Goal: Task Accomplishment & Management: Complete application form

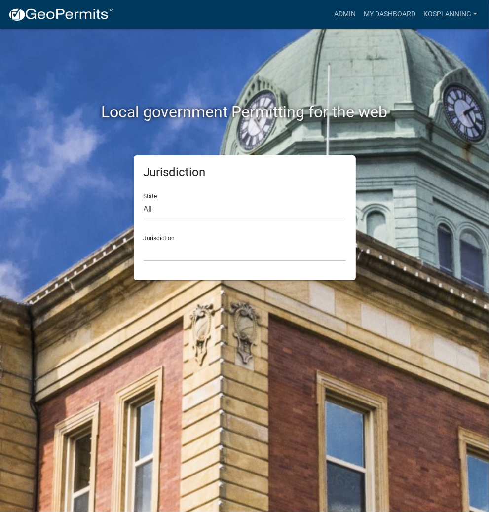
click at [246, 211] on select "All [US_STATE] [US_STATE] [US_STATE] [US_STATE] [US_STATE] [US_STATE] [US_STATE…" at bounding box center [245, 209] width 202 height 20
select select "[US_STATE]"
click at [144, 199] on select "All [US_STATE] [US_STATE] [US_STATE] [US_STATE] [US_STATE] [US_STATE] [US_STATE…" at bounding box center [245, 209] width 202 height 20
click at [213, 257] on select "City of [GEOGRAPHIC_DATA], [US_STATE] City of [GEOGRAPHIC_DATA], [US_STATE] Cit…" at bounding box center [245, 251] width 202 height 20
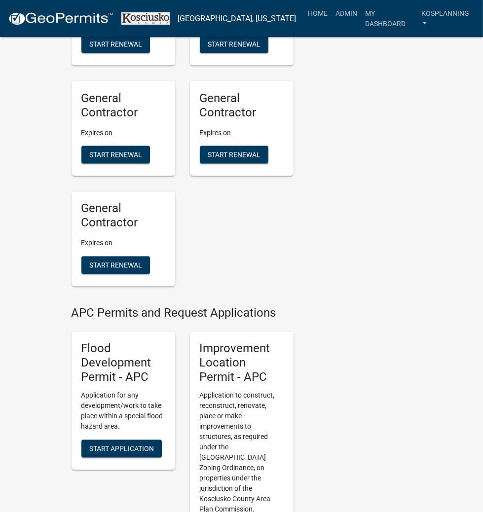
scroll to position [1106, 0]
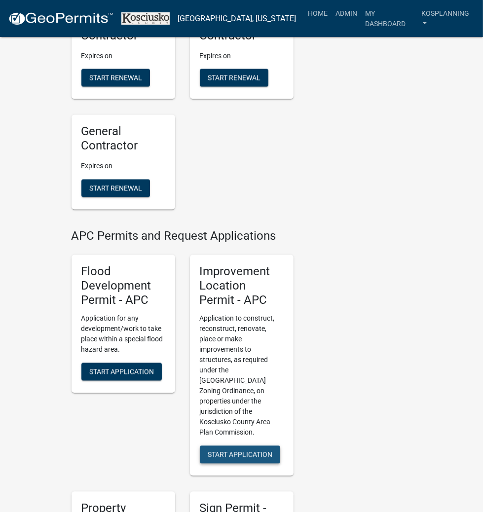
click at [237, 451] on span "Start Application" at bounding box center [240, 455] width 65 height 8
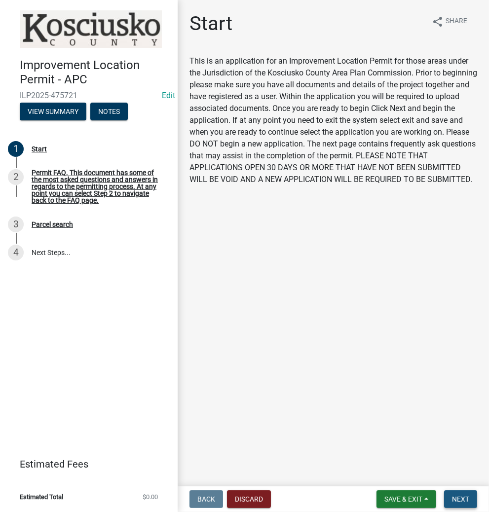
drag, startPoint x: 451, startPoint y: 498, endPoint x: 428, endPoint y: 482, distance: 28.1
click at [451, 498] on button "Next" at bounding box center [460, 500] width 33 height 18
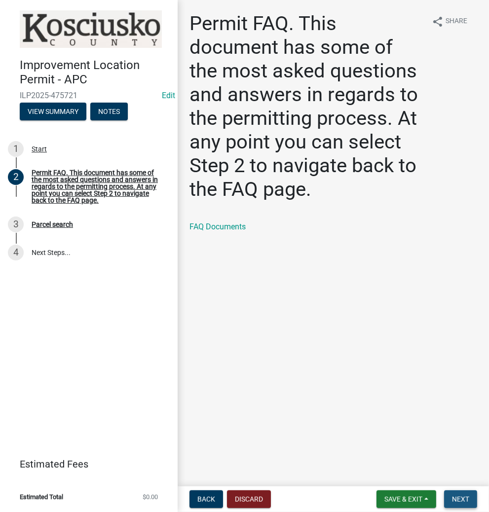
click at [455, 494] on button "Next" at bounding box center [460, 500] width 33 height 18
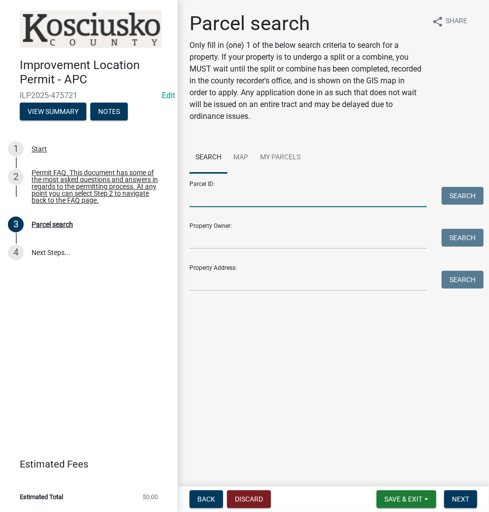
click at [307, 192] on input "Parcel ID:" at bounding box center [308, 197] width 237 height 20
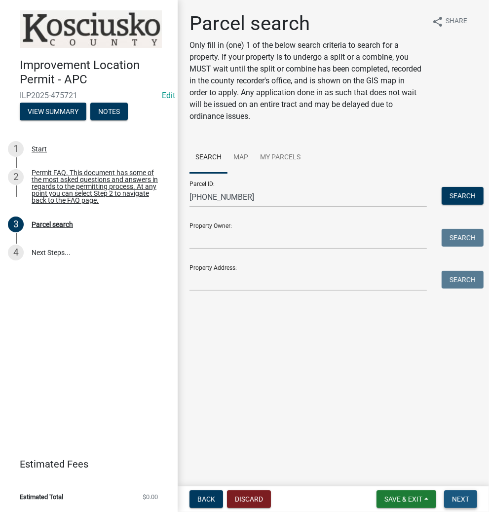
click at [454, 497] on span "Next" at bounding box center [460, 500] width 17 height 8
click at [286, 195] on input "[PHONE_NUMBER]" at bounding box center [308, 197] width 237 height 20
type input "0"
type input "[PHONE_NUMBER]"
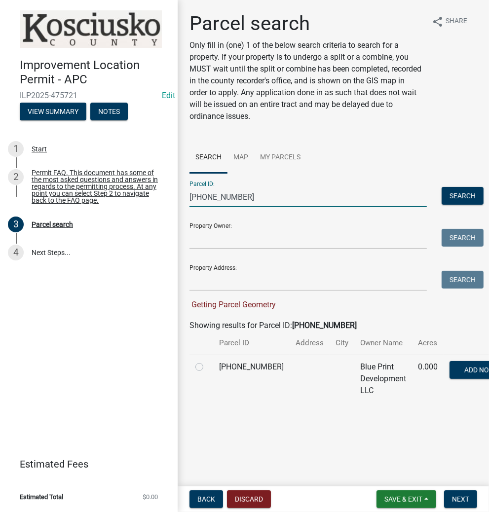
click at [203, 373] on div at bounding box center [202, 367] width 12 height 12
click at [207, 361] on label at bounding box center [207, 361] width 0 height 0
click at [207, 368] on input "radio" at bounding box center [210, 364] width 6 height 6
radio input "true"
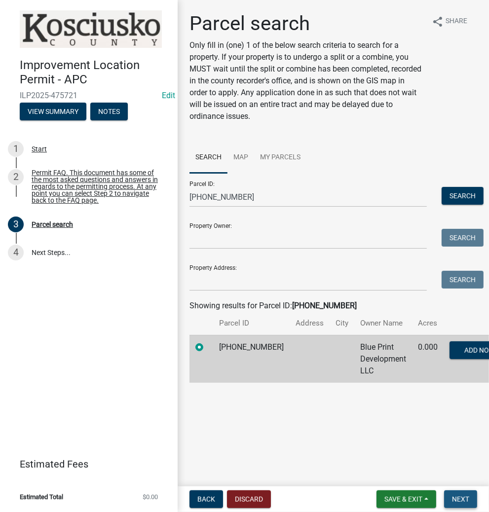
click at [450, 498] on button "Next" at bounding box center [460, 500] width 33 height 18
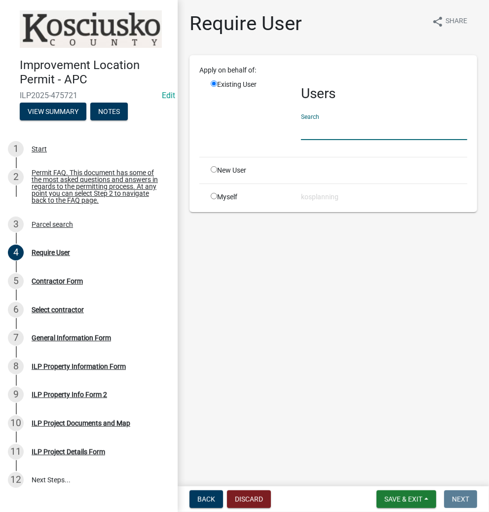
click at [376, 128] on input "text" at bounding box center [384, 130] width 166 height 20
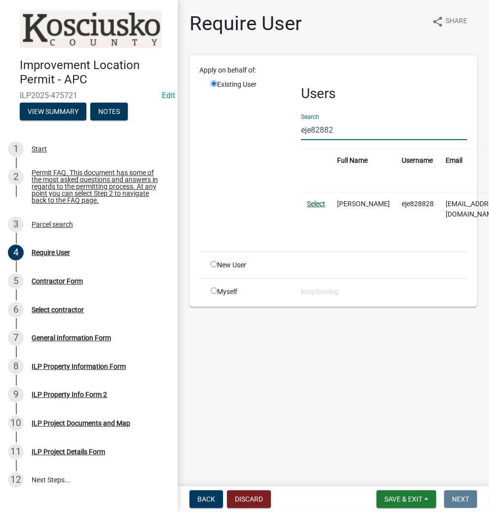
type input "eje82882"
click at [314, 203] on link "Select" at bounding box center [316, 204] width 18 height 8
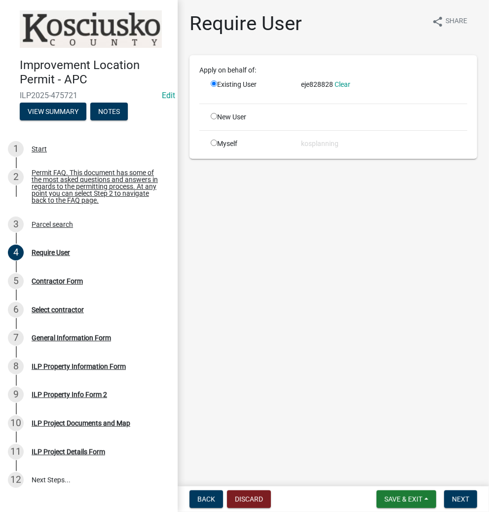
click at [214, 117] on input "radio" at bounding box center [214, 116] width 6 height 6
radio input "true"
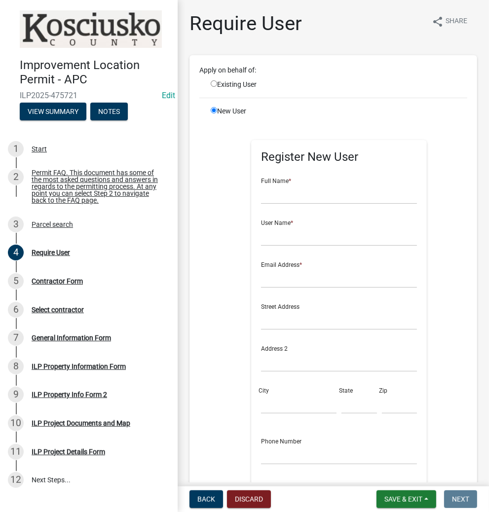
click at [214, 81] on input "radio" at bounding box center [214, 83] width 6 height 6
radio input "true"
radio input "false"
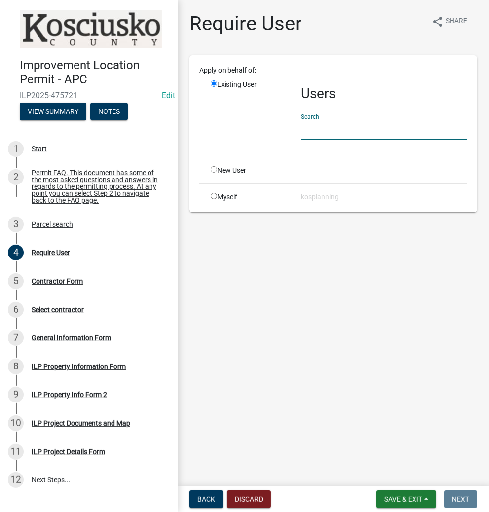
click at [350, 126] on input "text" at bounding box center [384, 130] width 166 height 20
type input "w"
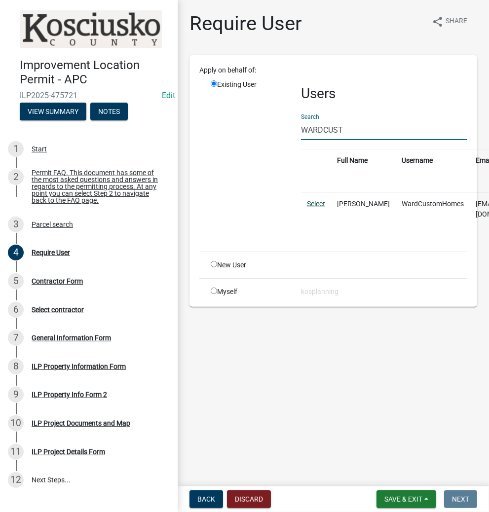
type input "WARDCUST"
click at [321, 200] on link "Select" at bounding box center [316, 204] width 18 height 8
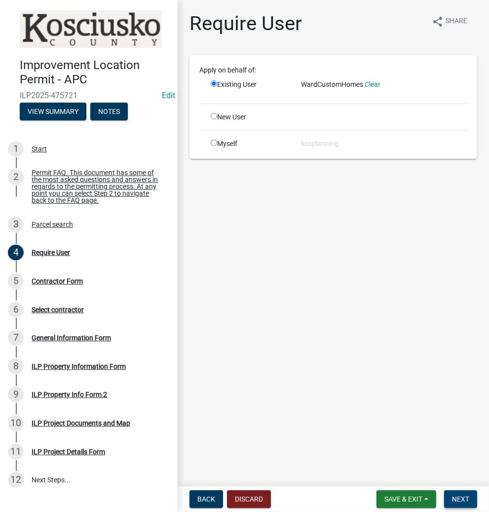
click at [464, 501] on span "Next" at bounding box center [460, 500] width 17 height 8
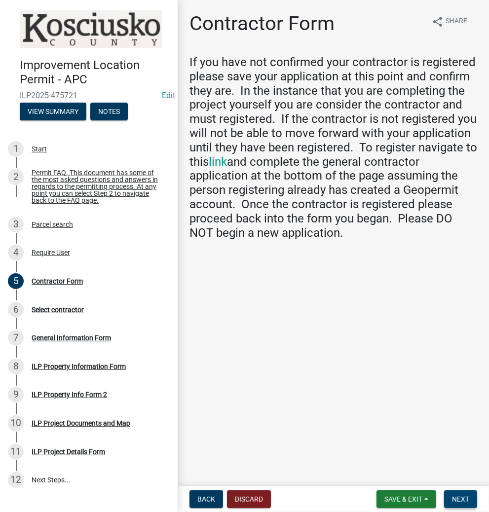
click at [457, 501] on span "Next" at bounding box center [460, 500] width 17 height 8
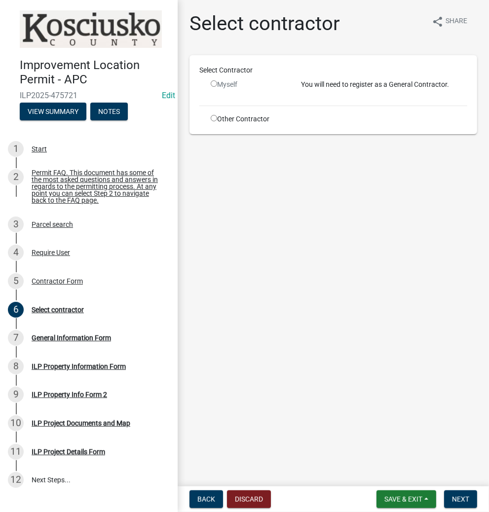
click at [213, 84] on input "radio" at bounding box center [214, 83] width 6 height 6
click at [213, 83] on input "radio" at bounding box center [214, 83] width 6 height 6
radio input "false"
click at [215, 115] on input "radio" at bounding box center [214, 118] width 6 height 6
radio input "true"
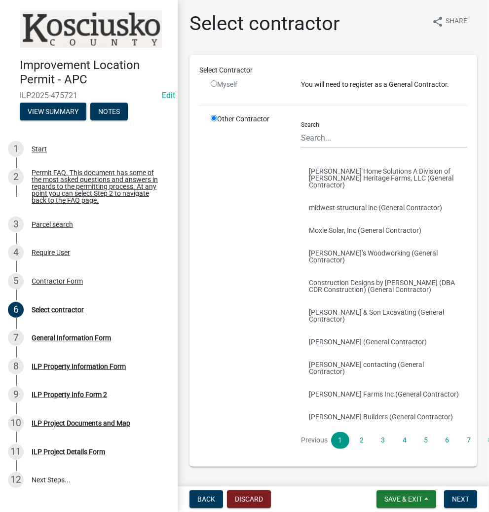
scroll to position [2, 0]
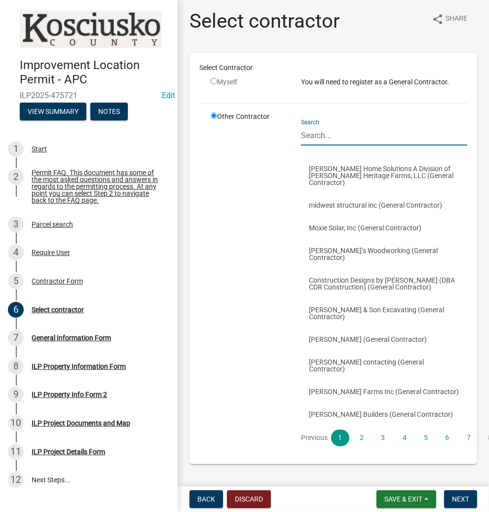
click at [359, 131] on input "Search" at bounding box center [384, 135] width 166 height 20
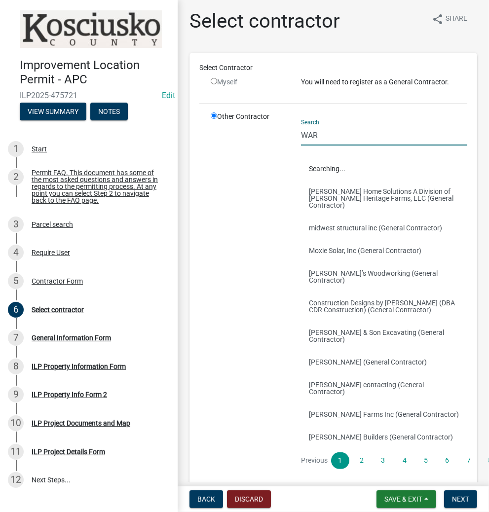
scroll to position [0, 0]
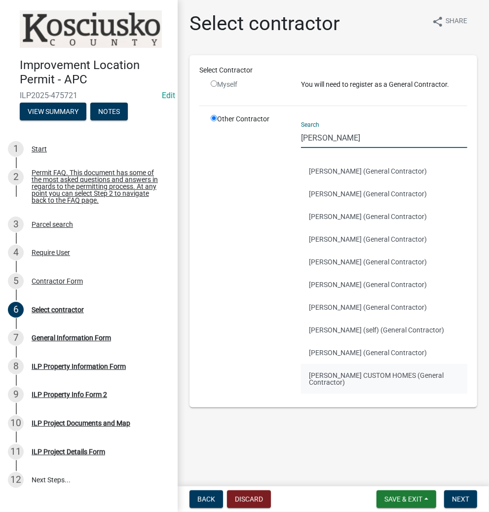
type input "[PERSON_NAME]"
click at [350, 372] on button "[PERSON_NAME] CUSTOM HOMES (General Contractor)" at bounding box center [384, 379] width 166 height 30
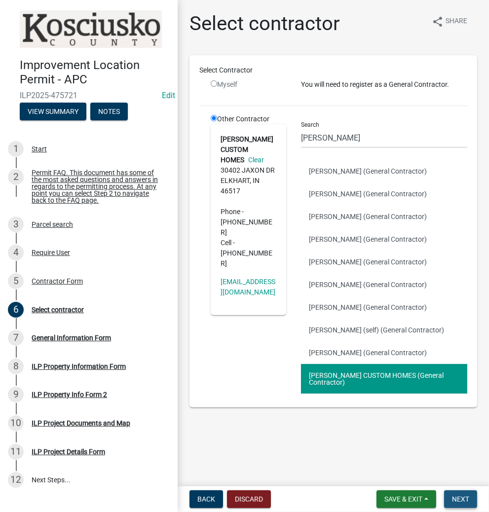
click at [460, 500] on span "Next" at bounding box center [460, 500] width 17 height 8
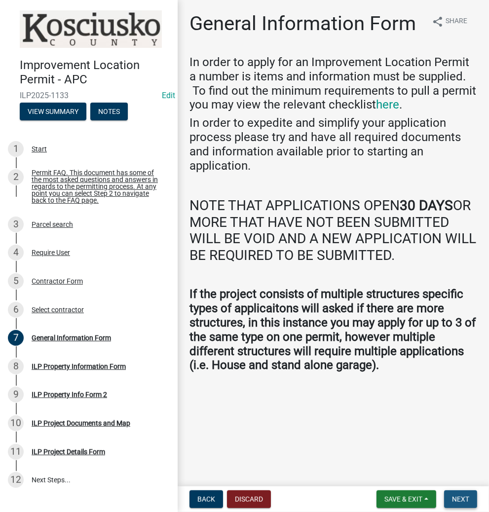
click at [460, 498] on span "Next" at bounding box center [460, 500] width 17 height 8
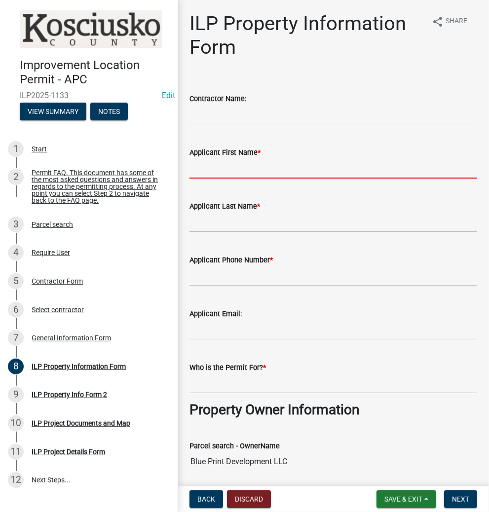
click at [278, 169] on input "Applicant First Name *" at bounding box center [334, 168] width 288 height 20
type input "[PERSON_NAME]"
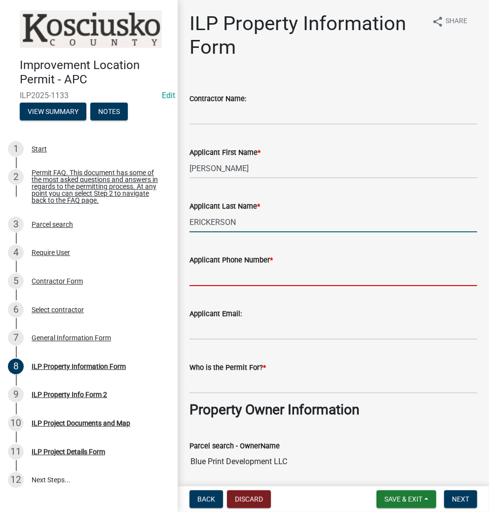
click at [245, 223] on input "ERICKERSON" at bounding box center [334, 222] width 288 height 20
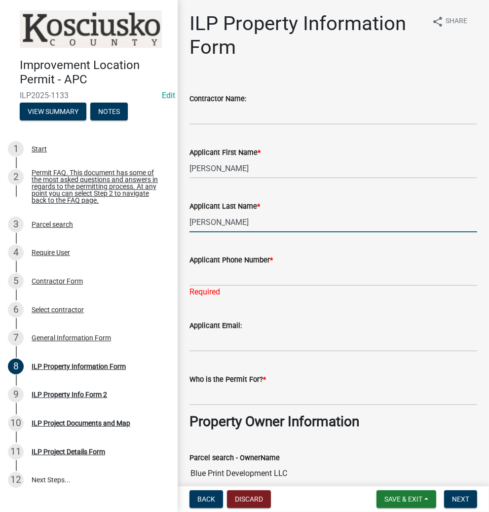
type input "[PERSON_NAME]"
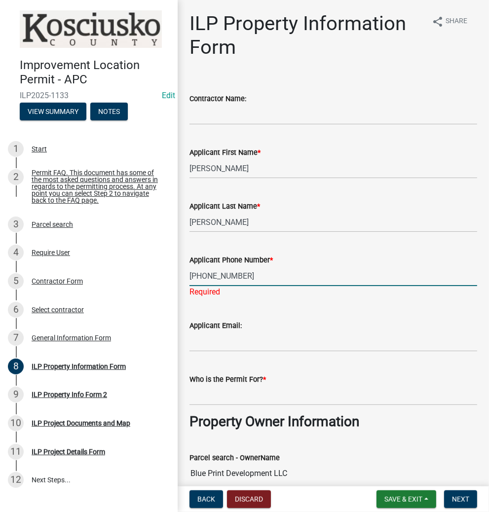
type input "[PHONE_NUMBER]"
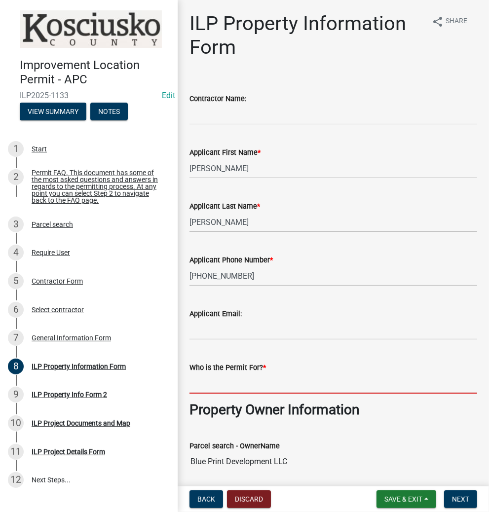
click at [223, 392] on input "Who is the Permit For? *" at bounding box center [334, 384] width 288 height 20
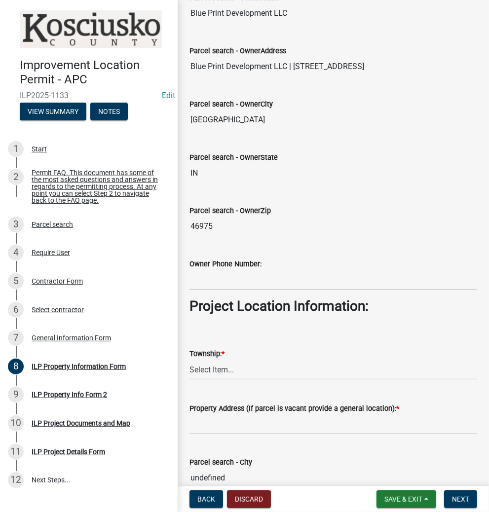
scroll to position [474, 0]
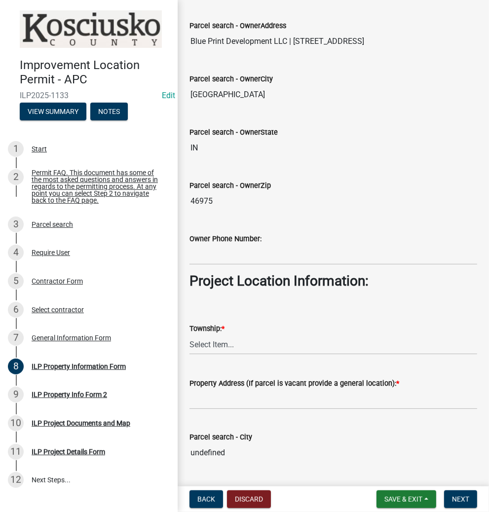
type input "[PERSON_NAME]"
click at [245, 346] on select "Select Item... [PERSON_NAME] - Elkhart Co Clay Etna [GEOGRAPHIC_DATA][PERSON_NA…" at bounding box center [334, 345] width 288 height 20
click at [190, 335] on select "Select Item... [PERSON_NAME] - Elkhart Co Clay Etna [GEOGRAPHIC_DATA][PERSON_NA…" at bounding box center [334, 345] width 288 height 20
select select "adf60358-013e-4c9f-9dad-09561f394e7b"
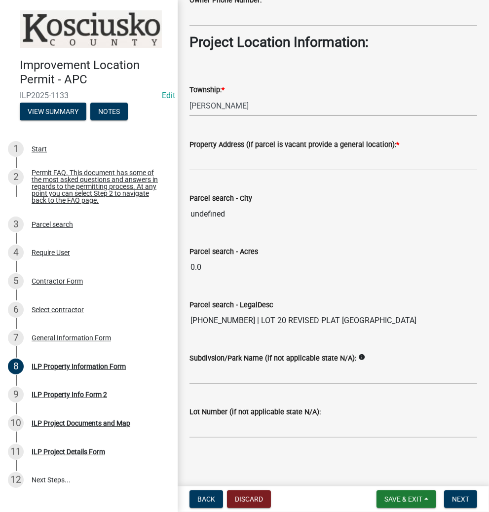
scroll to position [713, 0]
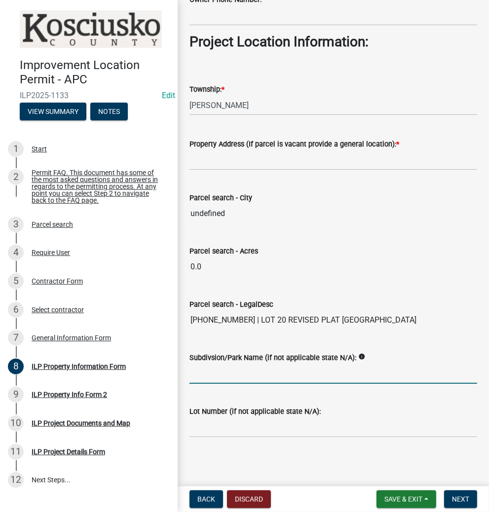
click at [254, 375] on input "Subdivsion/Park Name (if not applicable state N/A):" at bounding box center [334, 374] width 288 height 20
type input "REVISED COPPERWOOD"
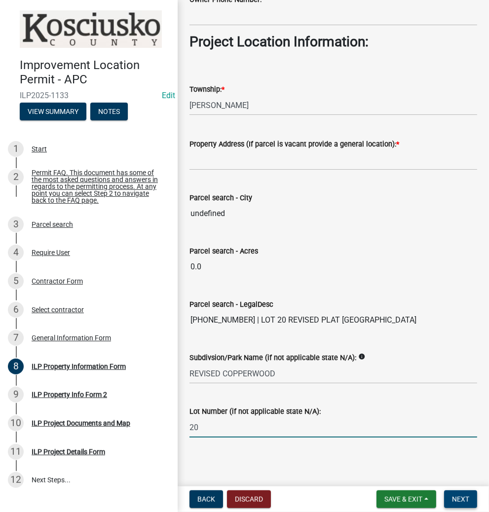
type input "20"
click at [451, 499] on button "Next" at bounding box center [460, 500] width 33 height 18
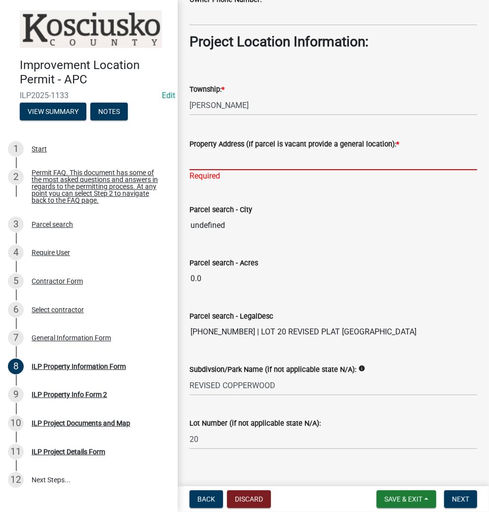
click at [274, 164] on input "Property Address (If parcel is vacant provide a general location): *" at bounding box center [334, 160] width 288 height 20
type input "DRESDIN DR"
click at [452, 502] on button "Next" at bounding box center [460, 500] width 33 height 18
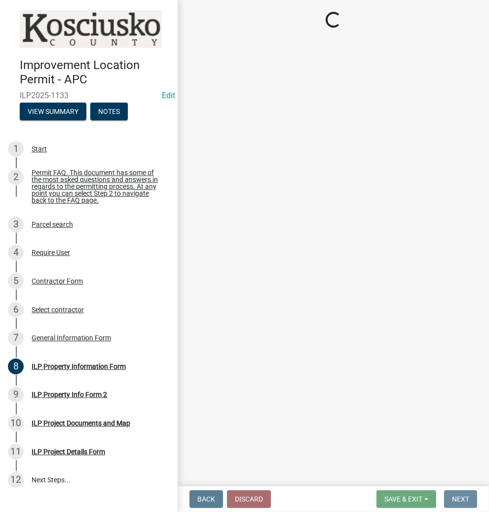
scroll to position [0, 0]
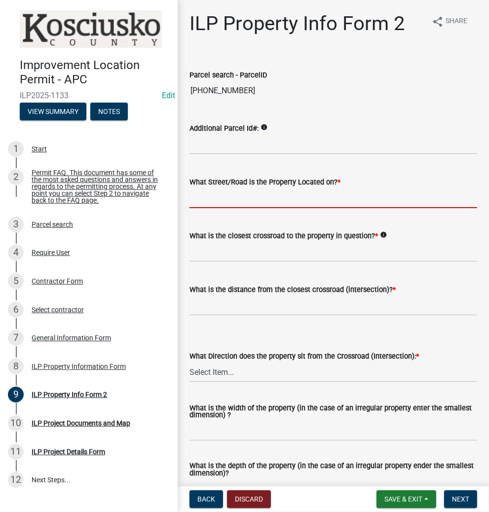
click at [225, 200] on input "What Street/Road is the Property Located on? *" at bounding box center [334, 198] width 288 height 20
type input "DRESDIN DR"
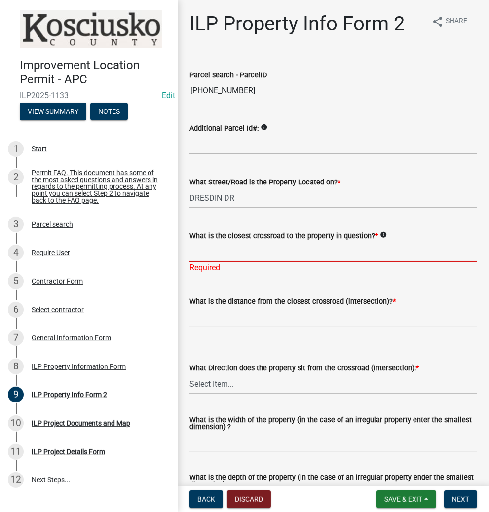
click at [241, 254] on input "What is the closest crossroad to the property in question? *" at bounding box center [334, 252] width 288 height 20
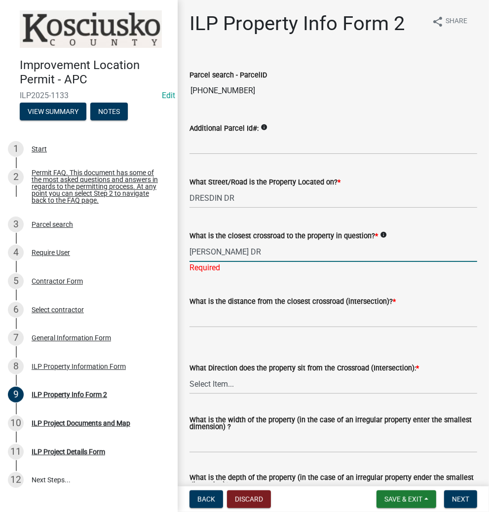
type input "[PERSON_NAME] DR"
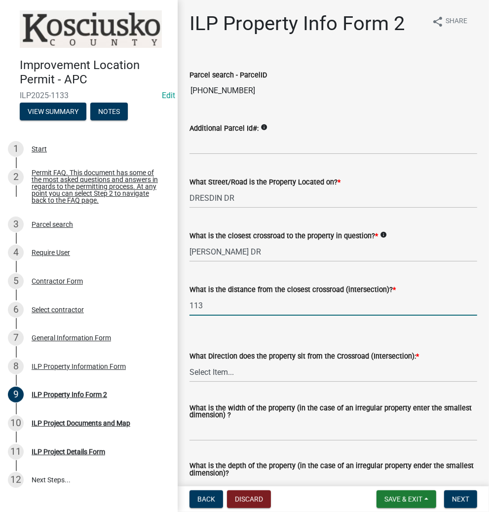
type input "113"
select select "30cad654-0079-4cbe-a349-097ae71a5774"
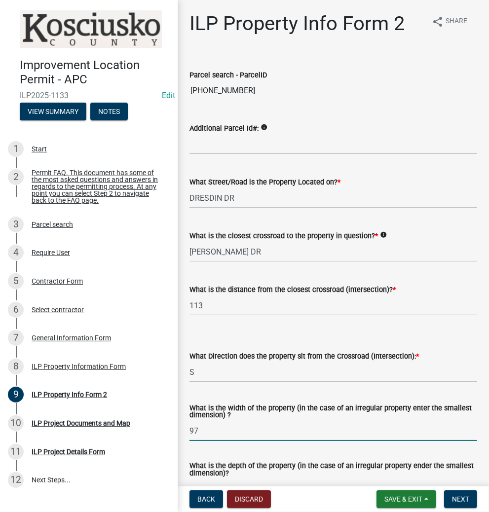
type input "97"
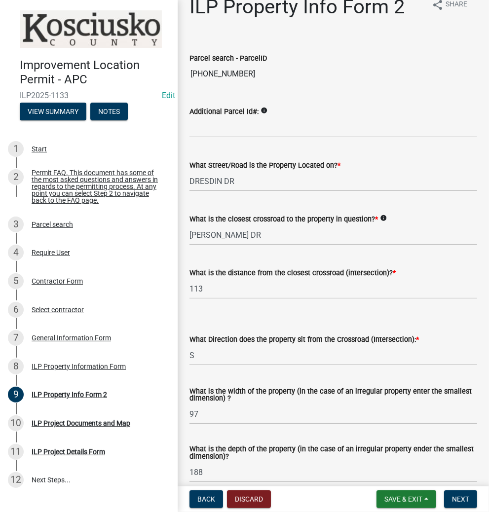
scroll to position [302, 0]
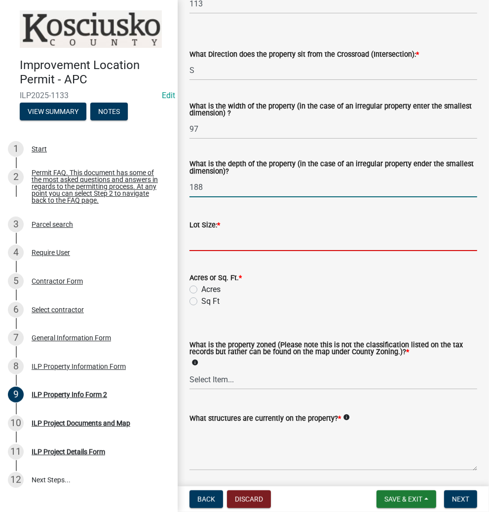
click at [215, 191] on input "188" at bounding box center [334, 187] width 288 height 20
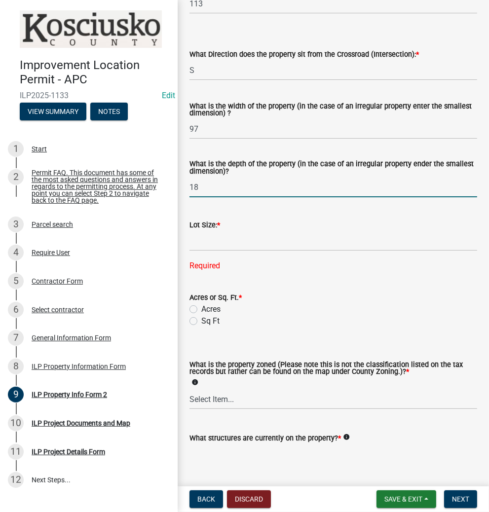
type input "1"
type input "232"
click at [205, 239] on input "text" at bounding box center [334, 241] width 288 height 20
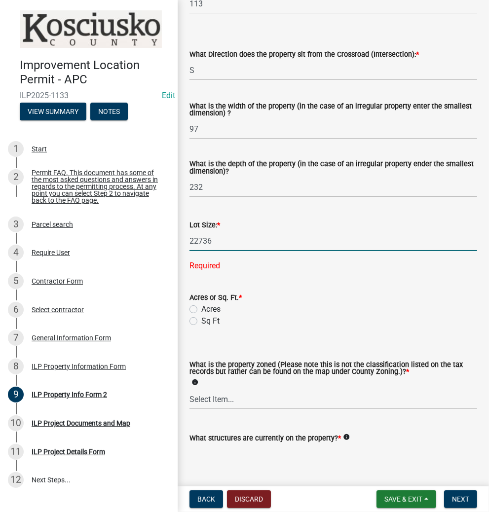
type input "22736"
click at [193, 322] on wm-data-entity-input-list "Parcel search - ParcelID [PHONE_NUMBER] Additional Parcel Id#: info What Street…" at bounding box center [334, 125] width 288 height 745
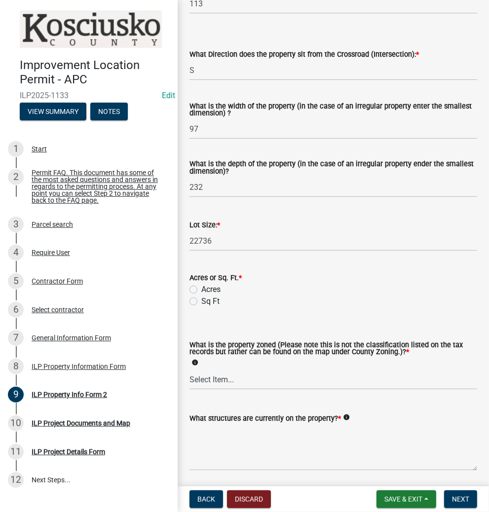
click at [201, 300] on label "Sq Ft" at bounding box center [210, 302] width 18 height 12
click at [201, 300] on input "Sq Ft" at bounding box center [204, 299] width 6 height 6
radio input "true"
click at [245, 384] on select "Select Item... Agricultural Agricultural 2 Commercial Environmental Industrial …" at bounding box center [334, 380] width 288 height 20
click at [190, 370] on select "Select Item... Agricultural Agricultural 2 Commercial Environmental Industrial …" at bounding box center [334, 380] width 288 height 20
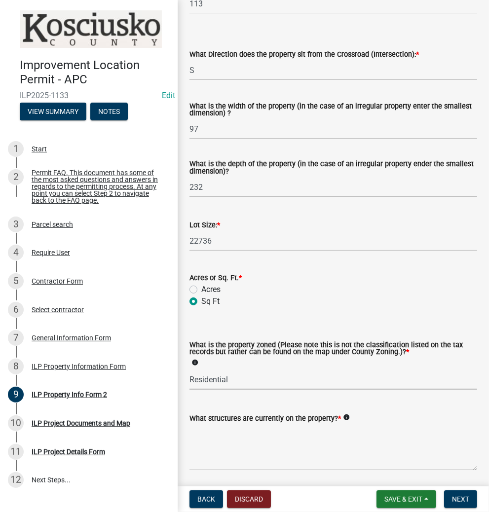
select select "1146270b-2111-4e23-bf7f-74ce85cf7041"
click at [235, 444] on textarea "What structures are currently on the property? *" at bounding box center [334, 448] width 288 height 46
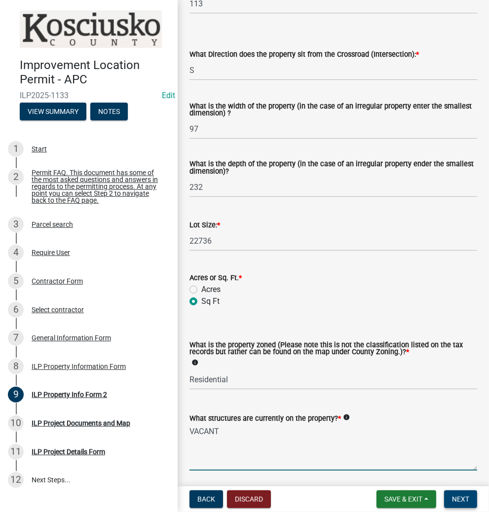
type textarea "VACANT"
click at [459, 496] on span "Next" at bounding box center [460, 500] width 17 height 8
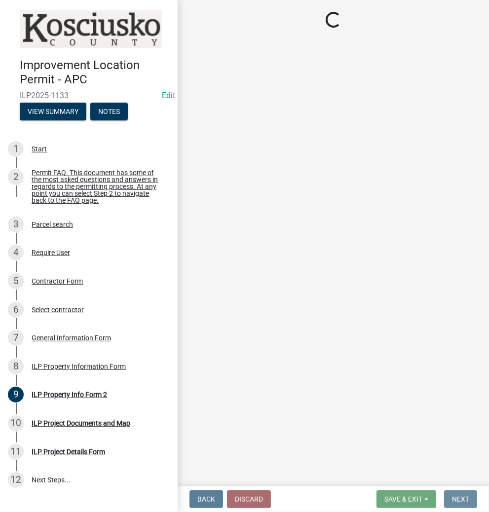
scroll to position [0, 0]
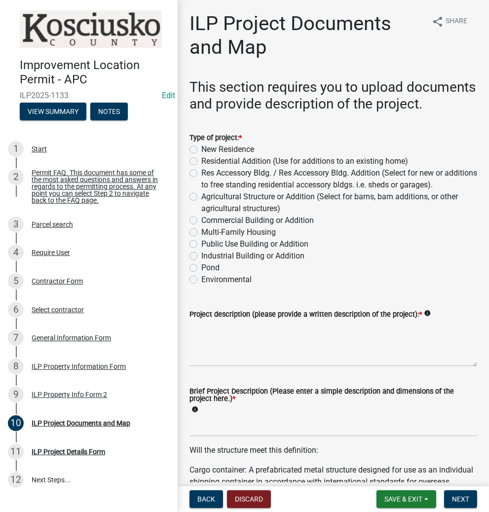
click at [201, 156] on label "New Residence" at bounding box center [227, 150] width 53 height 12
click at [201, 150] on input "New Residence" at bounding box center [204, 147] width 6 height 6
radio input "true"
click at [286, 367] on textarea "Project description (please provide a written description of the project): *" at bounding box center [334, 343] width 288 height 46
type textarea "RESIDENCE & ATTACHED GARAGE"
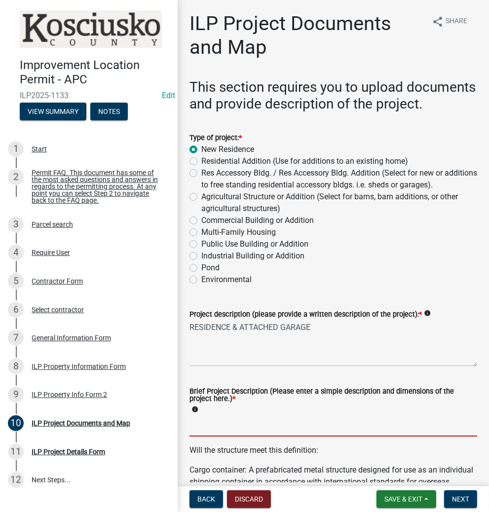
click at [278, 437] on input "Brief Project Description (Please enter a simple description and dimensions of …" at bounding box center [334, 427] width 288 height 20
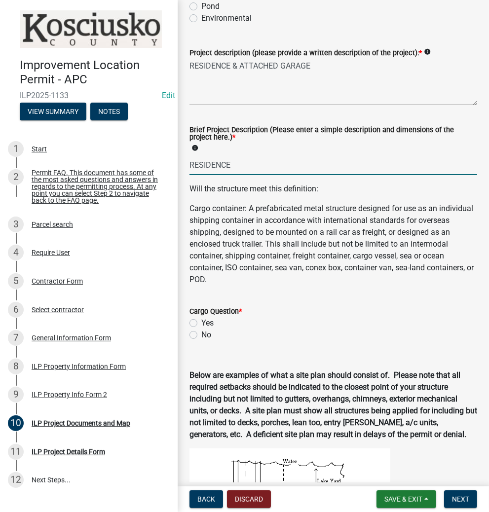
scroll to position [276, 0]
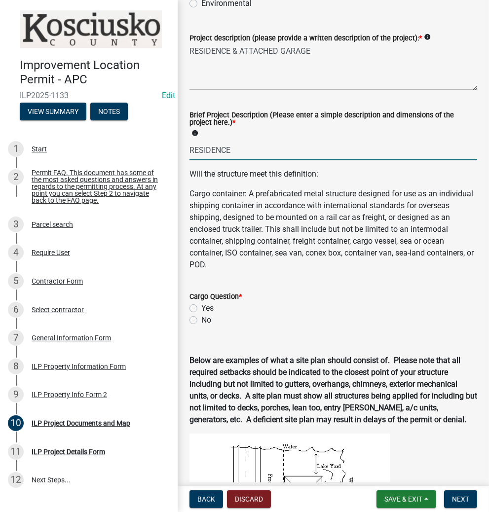
type input "RESIDENCE"
click at [197, 326] on div "No" at bounding box center [334, 320] width 288 height 12
click at [201, 326] on label "No" at bounding box center [206, 320] width 10 height 12
click at [201, 321] on input "No" at bounding box center [204, 317] width 6 height 6
radio input "true"
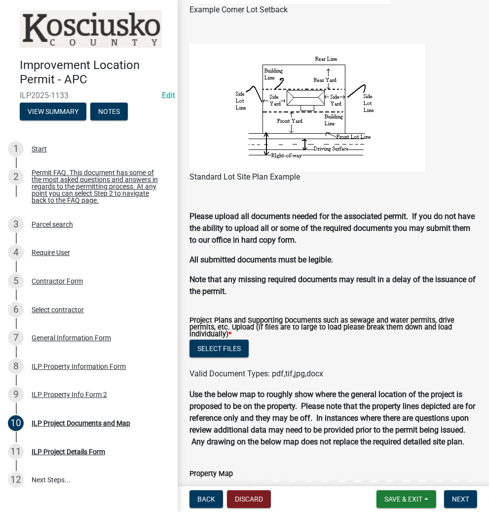
scroll to position [852, 0]
click at [209, 358] on button "Select files" at bounding box center [219, 349] width 59 height 18
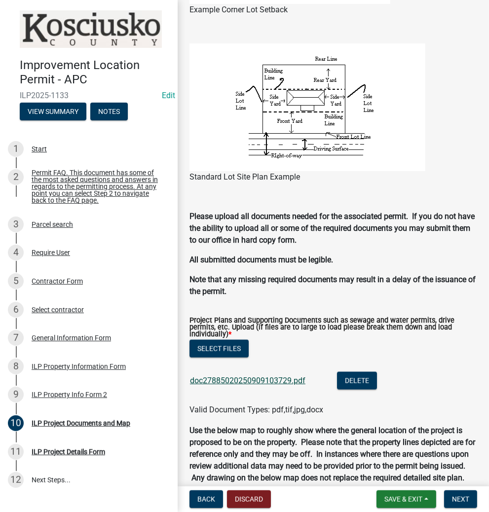
click at [227, 386] on link "doc27885020250909103729.pdf" at bounding box center [248, 380] width 116 height 9
click at [457, 500] on span "Next" at bounding box center [460, 500] width 17 height 8
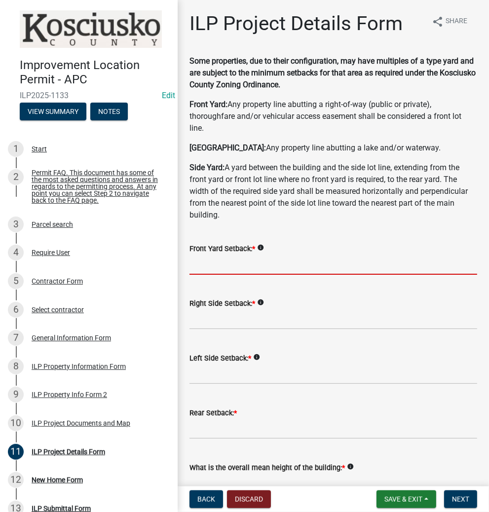
click at [255, 259] on input "text" at bounding box center [334, 265] width 288 height 20
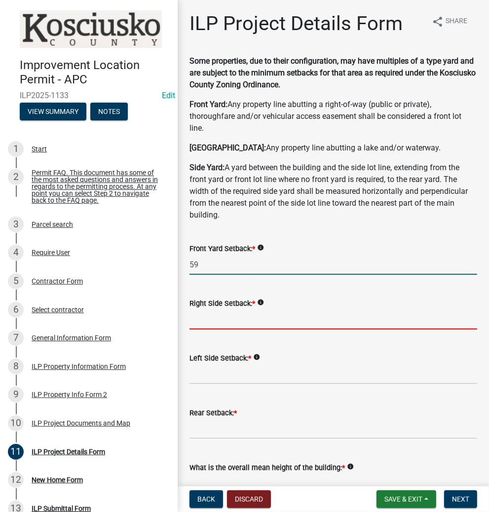
type input "59.0"
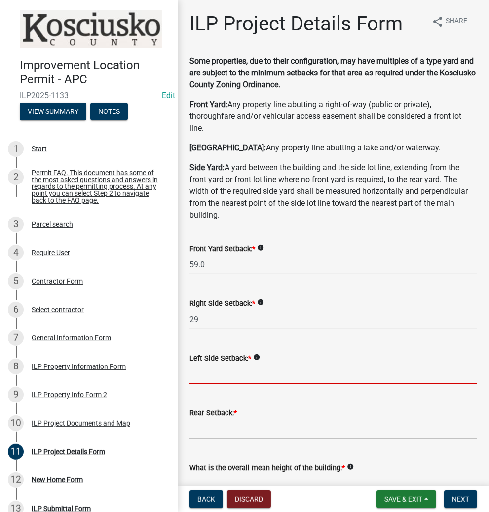
type input "29.0"
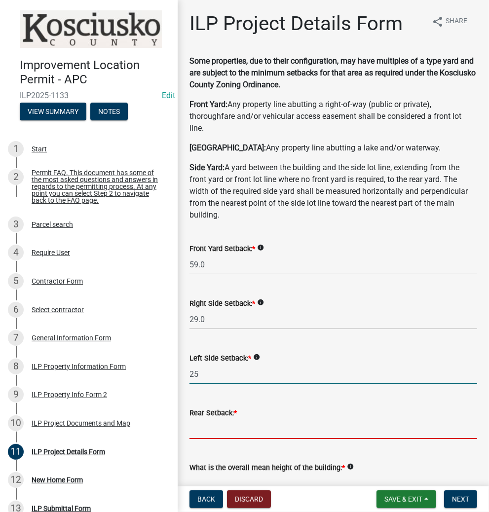
type input "25.0"
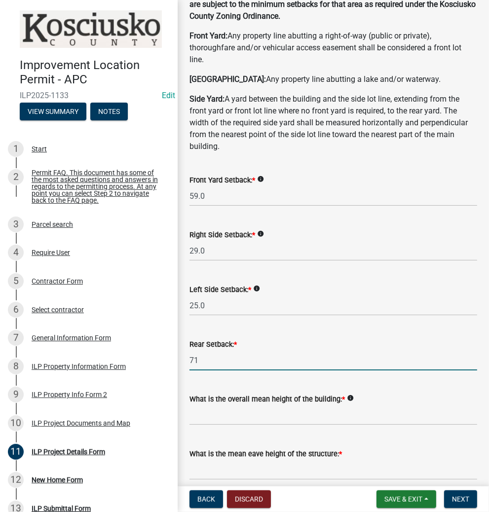
scroll to position [118, 0]
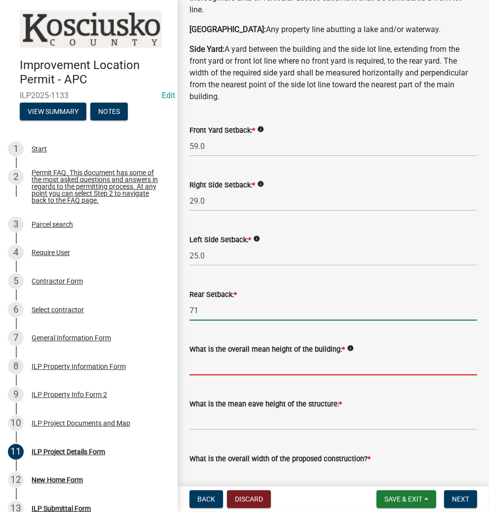
type input "71.0"
click at [241, 372] on input "text" at bounding box center [334, 365] width 288 height 20
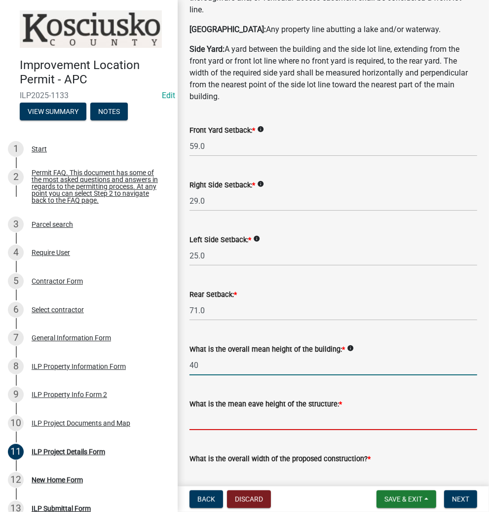
type input "40.0"
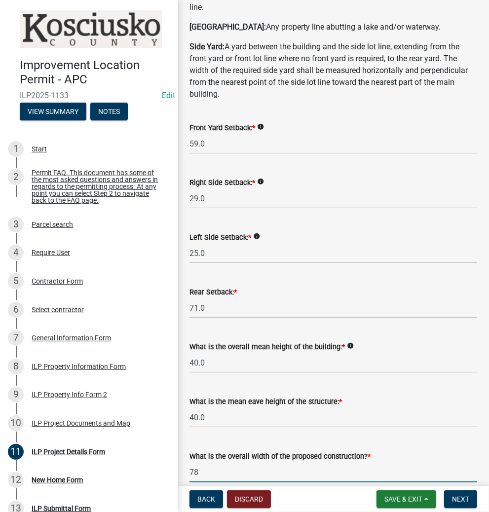
type input "78.00"
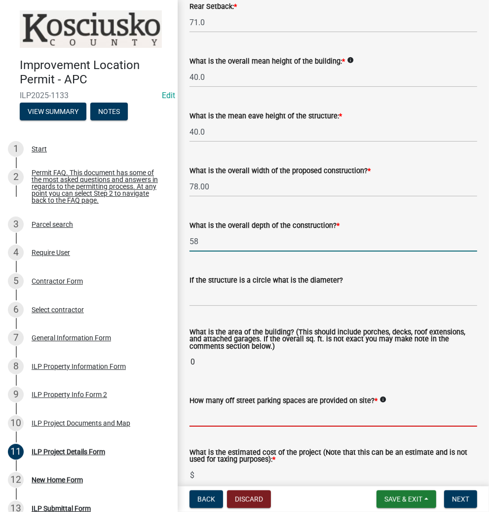
type input "58.00"
click at [233, 409] on wm-data-entity-input-list "Some properties, due to their configuration, may have multiples of a type yard …" at bounding box center [334, 184] width 288 height 1073
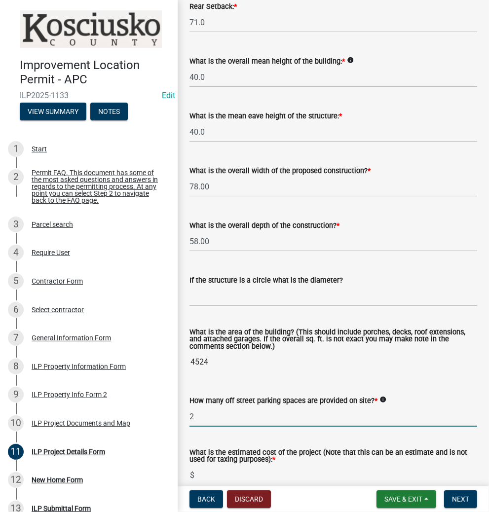
type input "2"
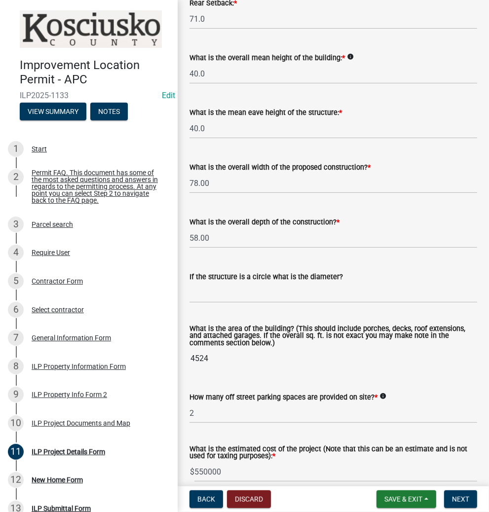
scroll to position [685, 0]
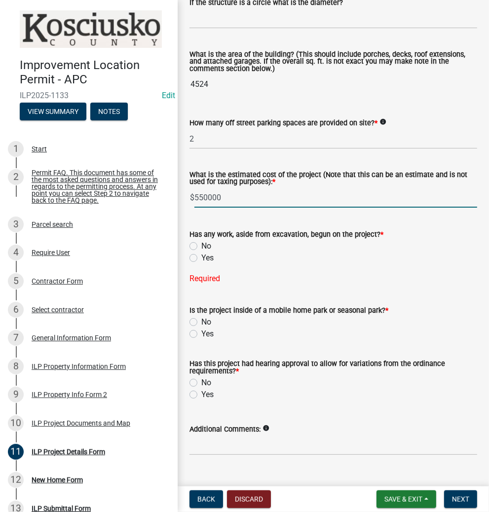
click at [236, 196] on input "550000" at bounding box center [336, 198] width 283 height 20
type input "55000"
click at [201, 245] on label "No" at bounding box center [206, 246] width 10 height 12
click at [201, 245] on input "No" at bounding box center [204, 243] width 6 height 6
radio input "true"
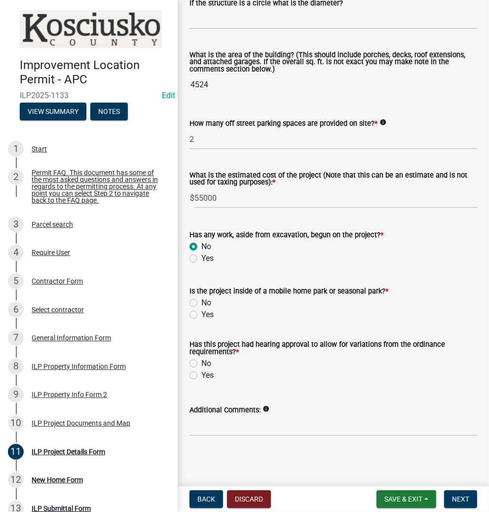
click at [201, 304] on label "No" at bounding box center [206, 303] width 10 height 12
click at [201, 304] on input "No" at bounding box center [204, 300] width 6 height 6
radio input "true"
click at [201, 361] on label "No" at bounding box center [206, 364] width 10 height 12
click at [201, 361] on input "No" at bounding box center [204, 361] width 6 height 6
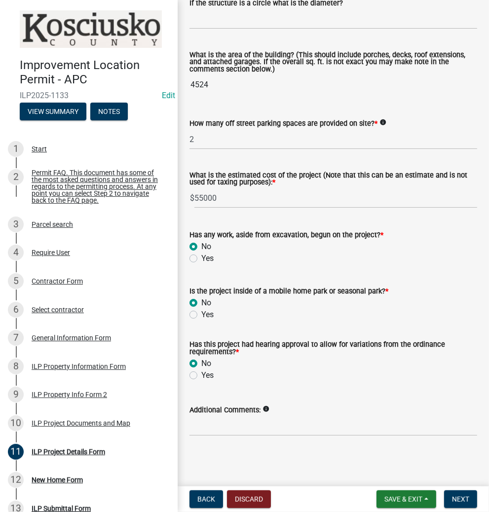
radio input "true"
click at [463, 500] on span "Next" at bounding box center [460, 500] width 17 height 8
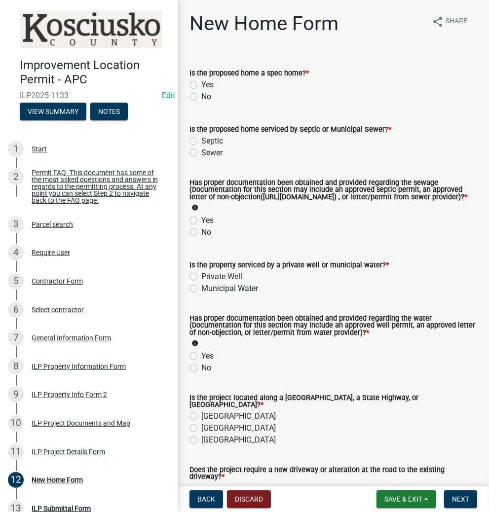
click at [201, 97] on label "No" at bounding box center [206, 97] width 10 height 12
click at [201, 97] on input "No" at bounding box center [204, 94] width 6 height 6
radio input "true"
click at [201, 140] on label "Septic" at bounding box center [212, 141] width 22 height 12
click at [201, 140] on input "Septic" at bounding box center [204, 138] width 6 height 6
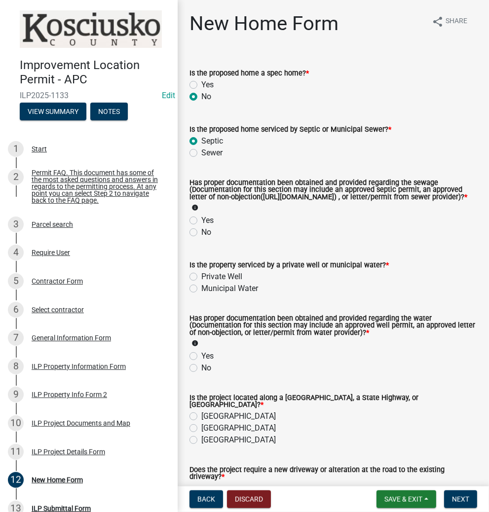
radio input "true"
click at [201, 227] on label "Yes" at bounding box center [207, 221] width 12 height 12
click at [201, 221] on input "Yes" at bounding box center [204, 218] width 6 height 6
radio input "true"
click at [201, 283] on label "Private Well" at bounding box center [221, 277] width 41 height 12
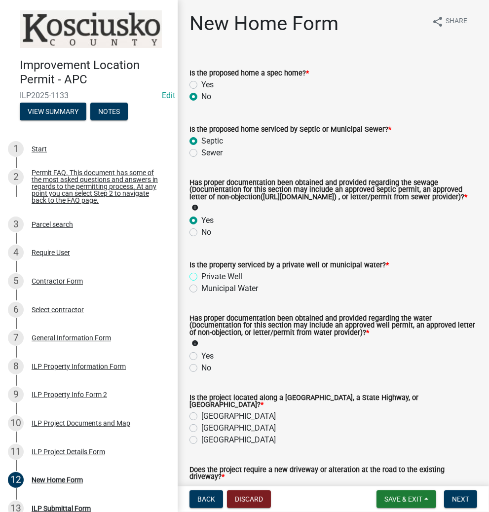
click at [201, 277] on input "Private Well" at bounding box center [204, 274] width 6 height 6
radio input "true"
click at [201, 362] on label "Yes" at bounding box center [207, 357] width 12 height 12
click at [201, 357] on input "Yes" at bounding box center [204, 354] width 6 height 6
radio input "true"
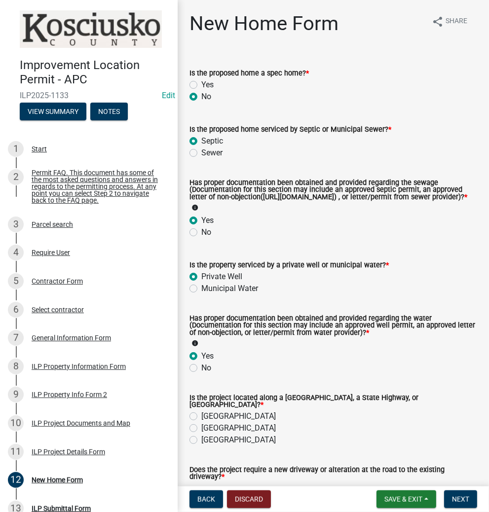
click at [201, 421] on label "[GEOGRAPHIC_DATA]" at bounding box center [238, 417] width 75 height 12
click at [201, 417] on input "[GEOGRAPHIC_DATA]" at bounding box center [204, 414] width 6 height 6
radio input "true"
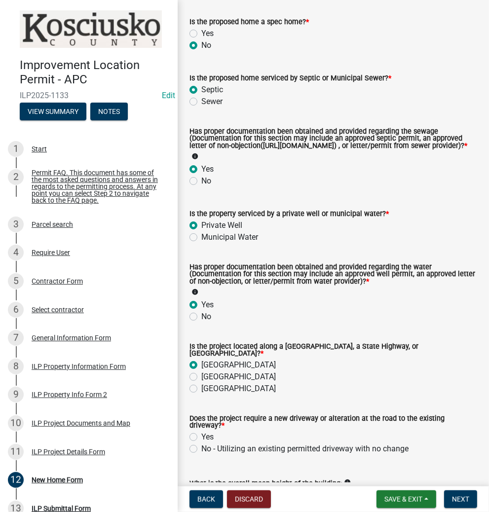
scroll to position [118, 0]
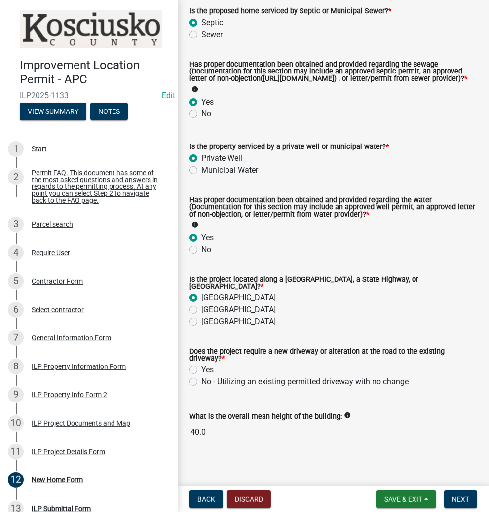
click at [201, 373] on label "Yes" at bounding box center [207, 370] width 12 height 12
click at [201, 371] on input "Yes" at bounding box center [204, 367] width 6 height 6
radio input "true"
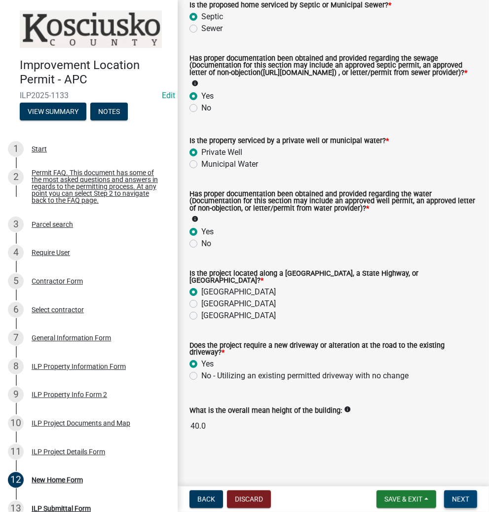
drag, startPoint x: 456, startPoint y: 498, endPoint x: 451, endPoint y: 494, distance: 6.3
click at [456, 497] on span "Next" at bounding box center [460, 500] width 17 height 8
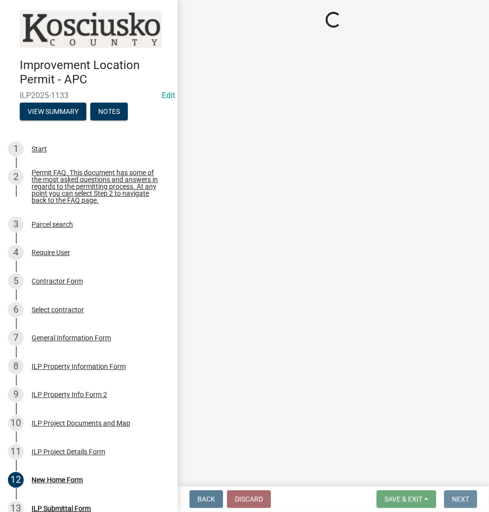
scroll to position [0, 0]
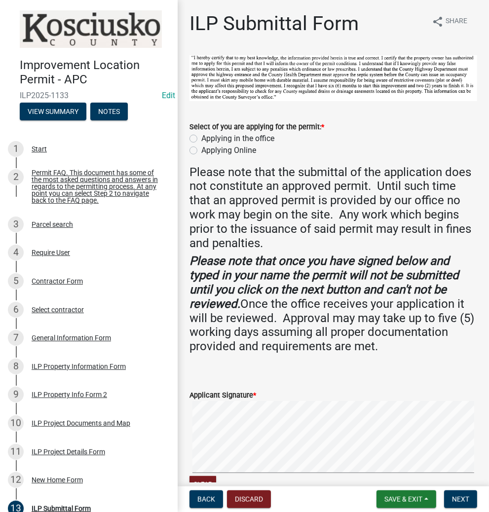
click at [201, 137] on label "Applying in the office" at bounding box center [237, 139] width 73 height 12
click at [201, 137] on input "Applying in the office" at bounding box center [204, 136] width 6 height 6
radio input "true"
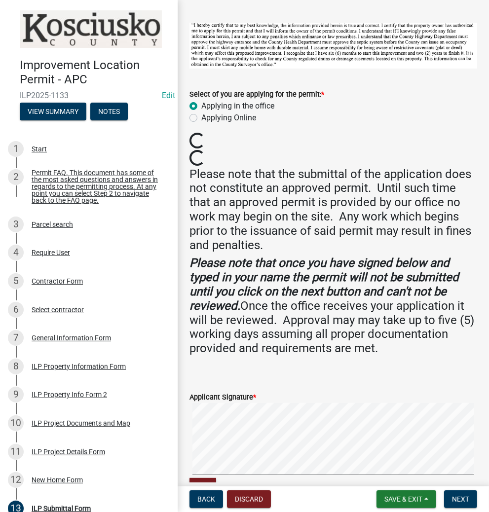
scroll to position [118, 0]
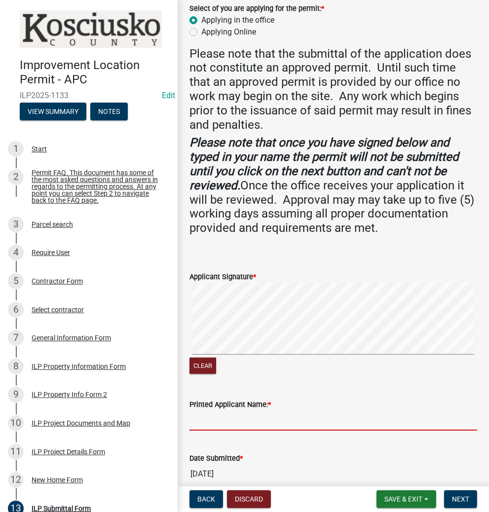
click at [290, 419] on input "Printed Applicant Name: *" at bounding box center [334, 421] width 288 height 20
type input "[PERSON_NAME]"
click at [452, 493] on button "Next" at bounding box center [460, 500] width 33 height 18
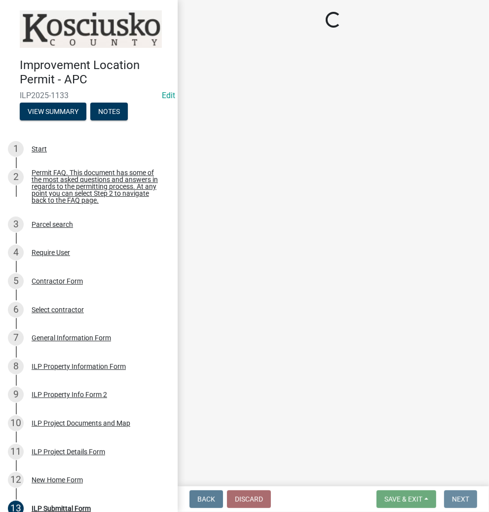
scroll to position [0, 0]
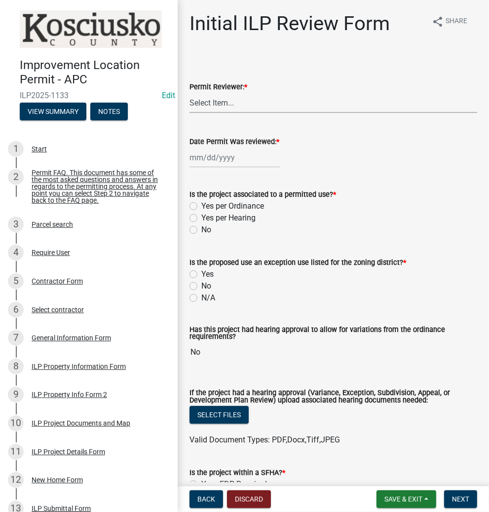
click at [267, 101] on select "Select Item... MMS LT AT CS [PERSON_NAME]" at bounding box center [334, 103] width 288 height 20
click at [190, 93] on select "Select Item... MMS LT AT CS [PERSON_NAME]" at bounding box center [334, 103] width 288 height 20
select select "d95389f4-ab5a-4603-9826-29cf73316391"
click at [210, 163] on div at bounding box center [235, 158] width 90 height 20
select select "9"
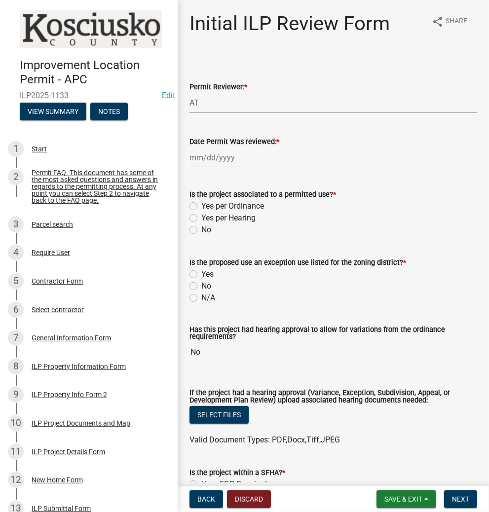
select select "2025"
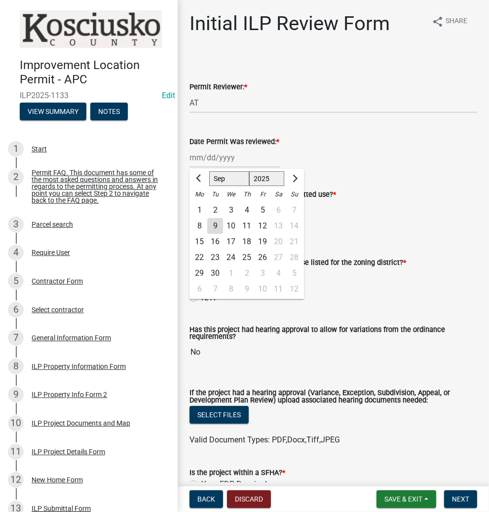
click at [214, 225] on div "9" at bounding box center [215, 226] width 16 height 16
type input "[DATE]"
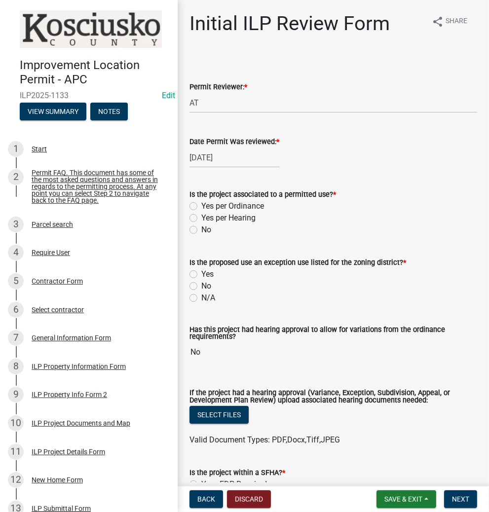
click at [201, 208] on label "Yes per Ordinance" at bounding box center [232, 206] width 63 height 12
click at [201, 207] on input "Yes per Ordinance" at bounding box center [204, 203] width 6 height 6
radio input "true"
click at [201, 298] on label "N/A" at bounding box center [208, 298] width 14 height 12
click at [201, 298] on input "N/A" at bounding box center [204, 295] width 6 height 6
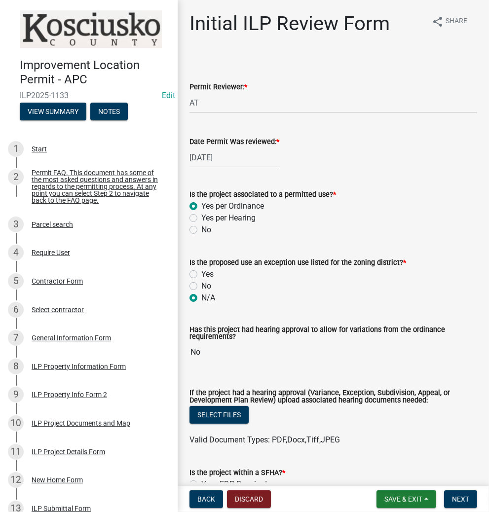
radio input "true"
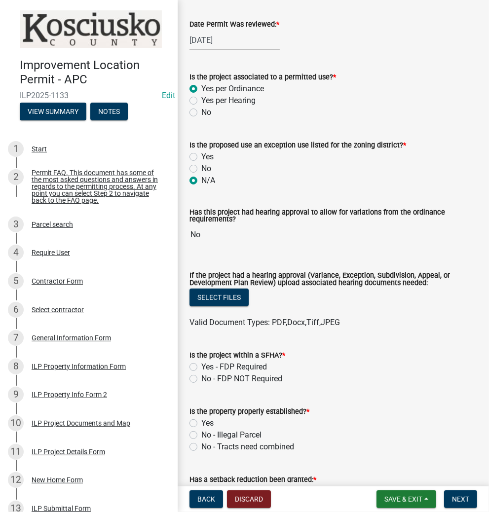
scroll to position [118, 0]
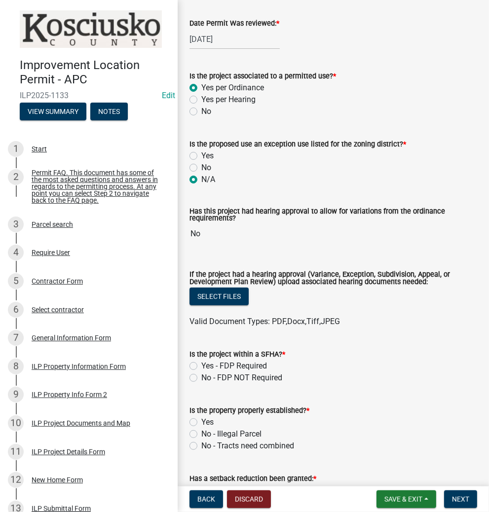
click at [201, 377] on label "No - FDP NOT Required" at bounding box center [241, 378] width 81 height 12
click at [201, 377] on input "No - FDP NOT Required" at bounding box center [204, 375] width 6 height 6
radio input "true"
drag, startPoint x: 195, startPoint y: 422, endPoint x: 204, endPoint y: 426, distance: 10.0
click at [201, 422] on label "Yes" at bounding box center [207, 423] width 12 height 12
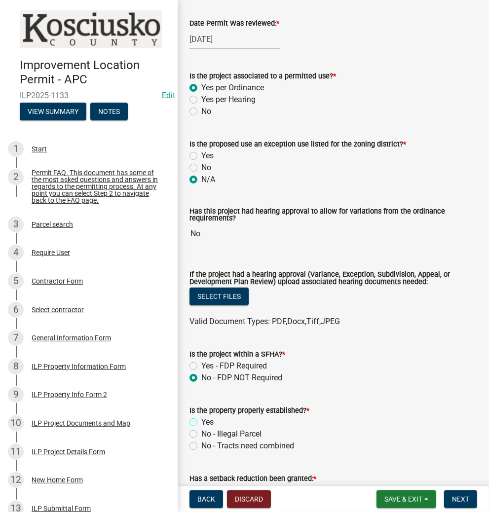
click at [201, 422] on input "Yes" at bounding box center [204, 420] width 6 height 6
radio input "true"
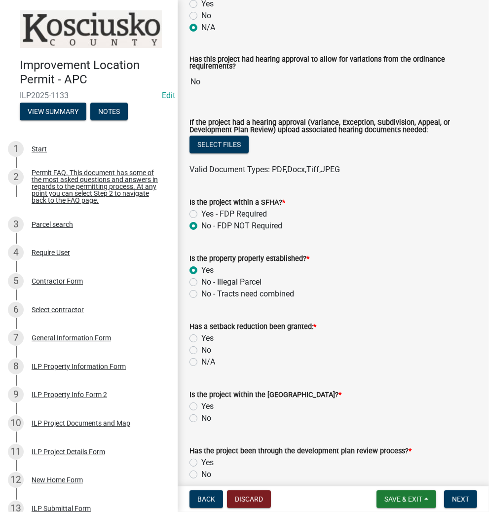
scroll to position [276, 0]
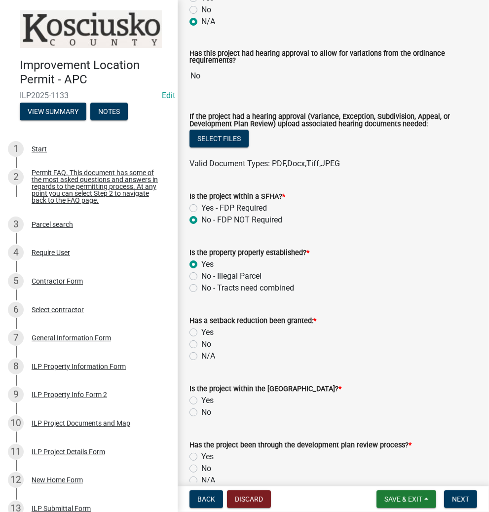
click at [201, 343] on label "No" at bounding box center [206, 345] width 10 height 12
click at [201, 343] on input "No" at bounding box center [204, 342] width 6 height 6
radio input "true"
click at [201, 413] on label "No" at bounding box center [206, 413] width 10 height 12
click at [201, 413] on input "No" at bounding box center [204, 410] width 6 height 6
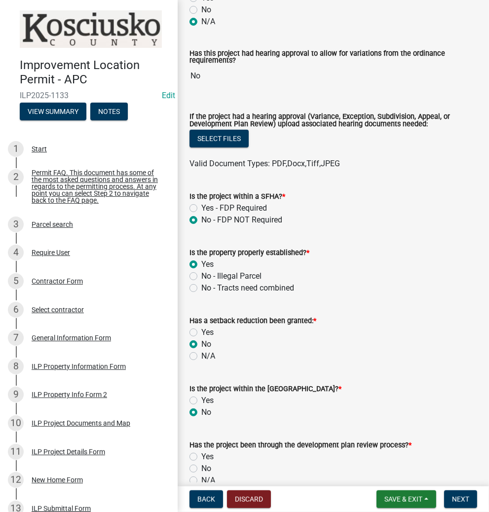
radio input "true"
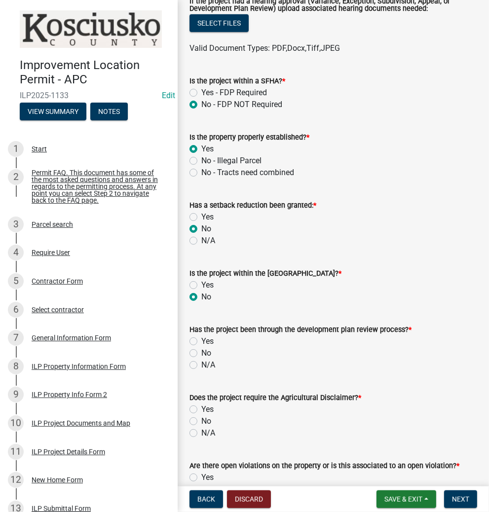
scroll to position [395, 0]
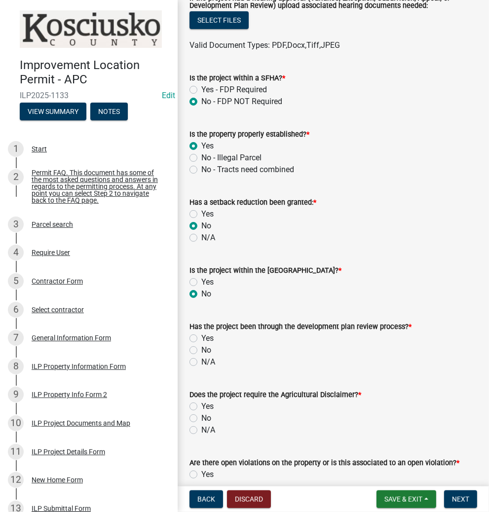
click at [201, 364] on label "N/A" at bounding box center [208, 362] width 14 height 12
click at [201, 363] on input "N/A" at bounding box center [204, 359] width 6 height 6
radio input "true"
click at [201, 417] on label "No" at bounding box center [206, 419] width 10 height 12
click at [201, 417] on input "No" at bounding box center [204, 416] width 6 height 6
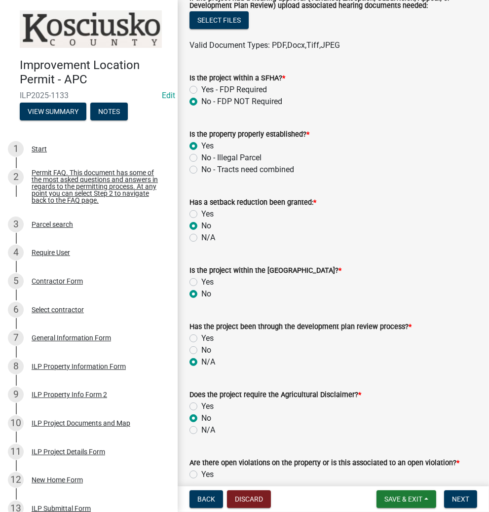
radio input "true"
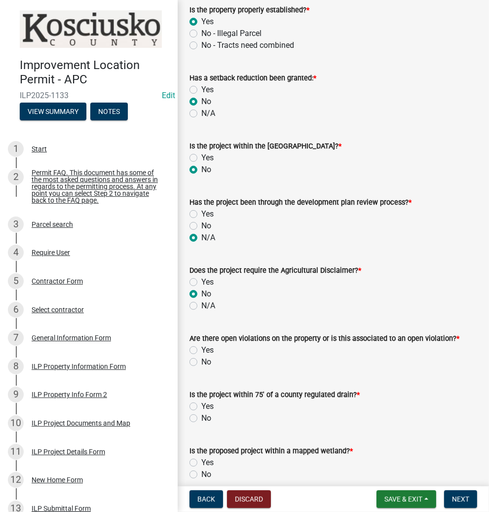
scroll to position [553, 0]
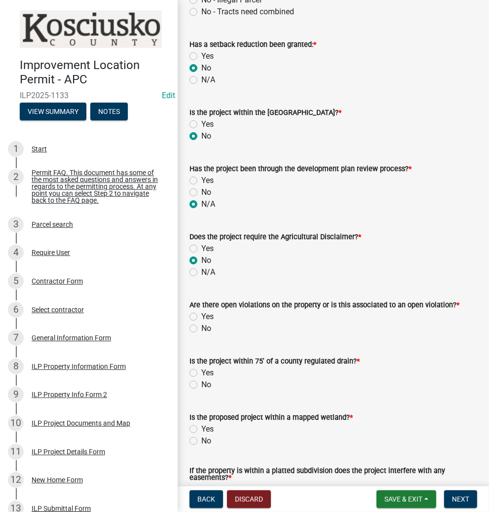
click at [201, 327] on label "No" at bounding box center [206, 329] width 10 height 12
click at [201, 327] on input "No" at bounding box center [204, 326] width 6 height 6
radio input "true"
click at [201, 384] on label "No" at bounding box center [206, 385] width 10 height 12
click at [201, 384] on input "No" at bounding box center [204, 382] width 6 height 6
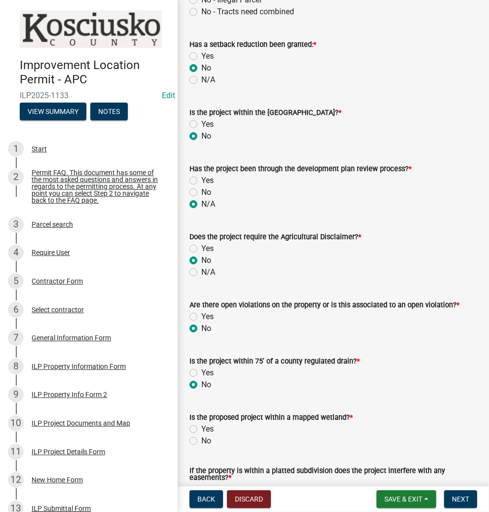
radio input "true"
click at [201, 440] on label "No" at bounding box center [206, 441] width 10 height 12
click at [201, 440] on input "No" at bounding box center [204, 438] width 6 height 6
radio input "true"
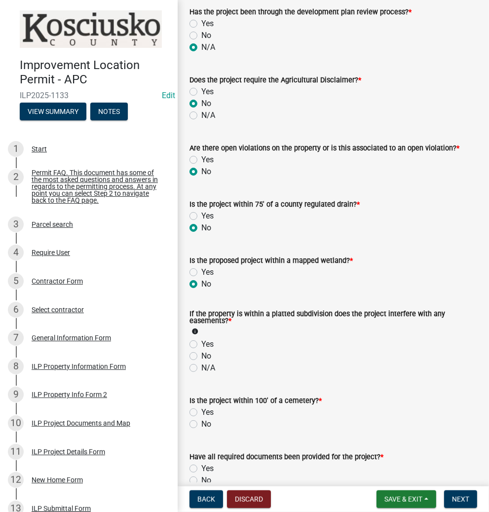
scroll to position [711, 0]
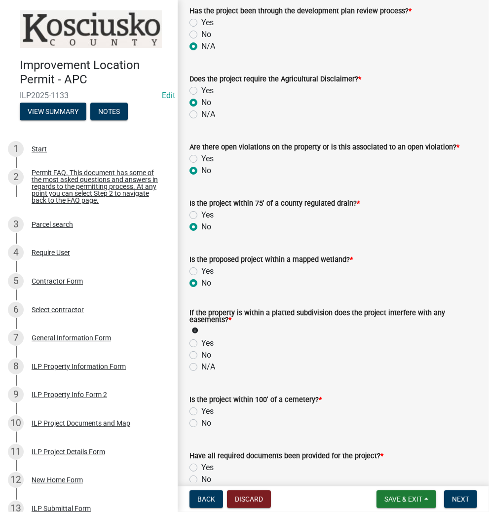
click at [201, 371] on label "N/A" at bounding box center [208, 367] width 14 height 12
click at [201, 368] on input "N/A" at bounding box center [204, 364] width 6 height 6
radio input "true"
click at [201, 426] on label "No" at bounding box center [206, 424] width 10 height 12
click at [201, 424] on input "No" at bounding box center [204, 421] width 6 height 6
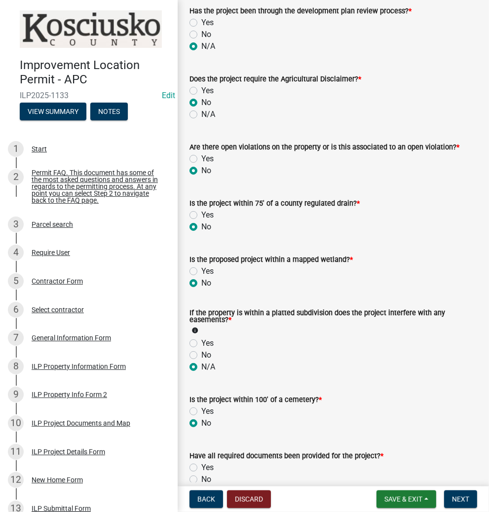
radio input "true"
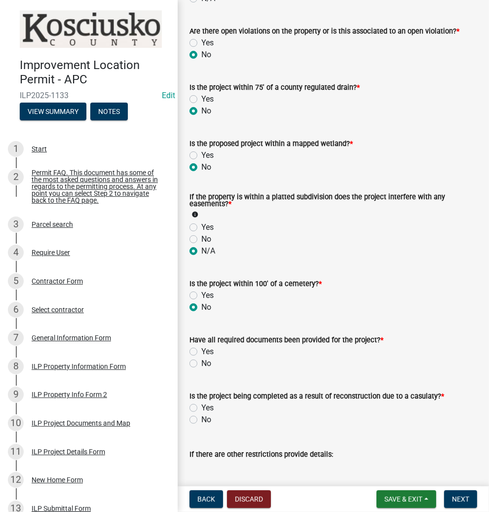
scroll to position [829, 0]
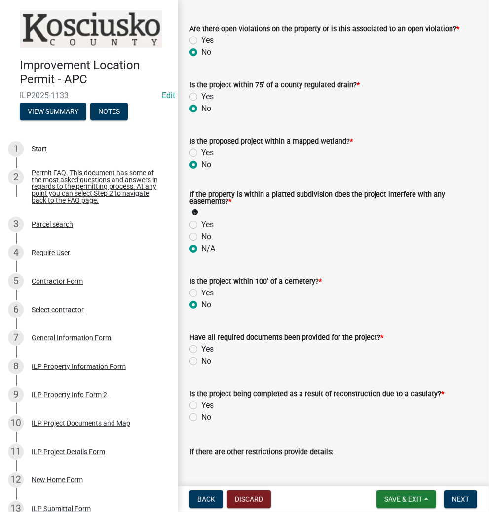
click at [201, 350] on label "Yes" at bounding box center [207, 350] width 12 height 12
click at [201, 350] on input "Yes" at bounding box center [204, 347] width 6 height 6
radio input "true"
drag, startPoint x: 192, startPoint y: 419, endPoint x: 231, endPoint y: 438, distance: 43.5
click at [201, 419] on label "No" at bounding box center [206, 418] width 10 height 12
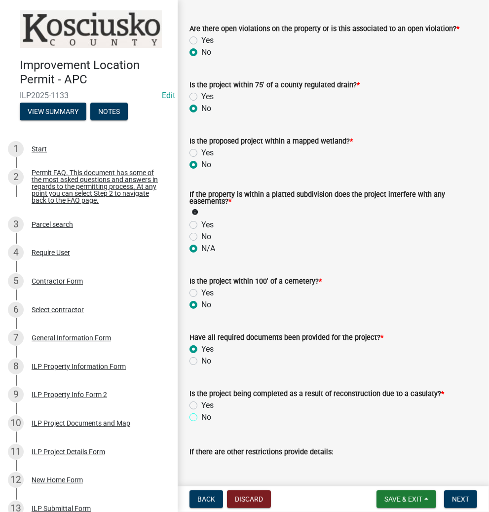
click at [201, 418] on input "No" at bounding box center [204, 415] width 6 height 6
radio input "true"
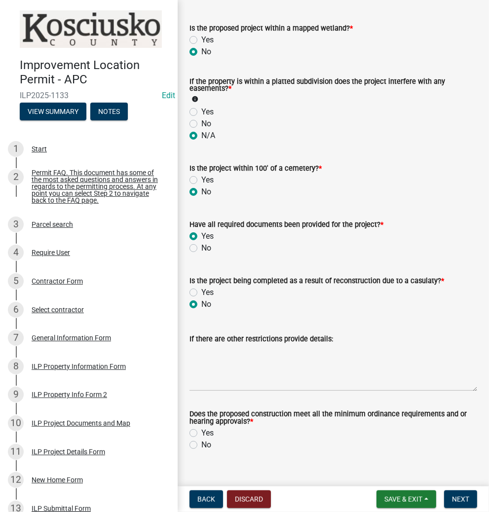
scroll to position [948, 0]
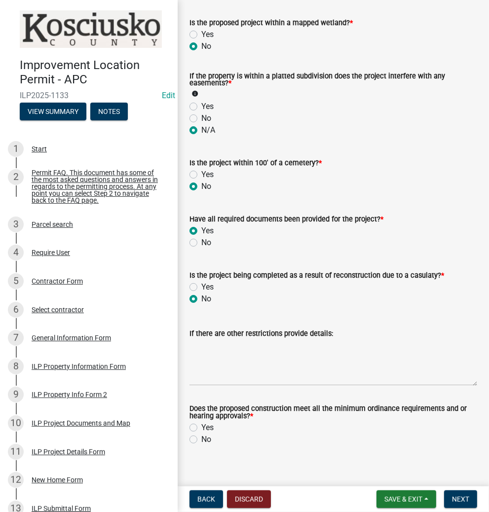
click at [201, 431] on label "Yes" at bounding box center [207, 428] width 12 height 12
click at [201, 429] on input "Yes" at bounding box center [204, 425] width 6 height 6
radio input "true"
click at [460, 500] on span "Next" at bounding box center [460, 500] width 17 height 8
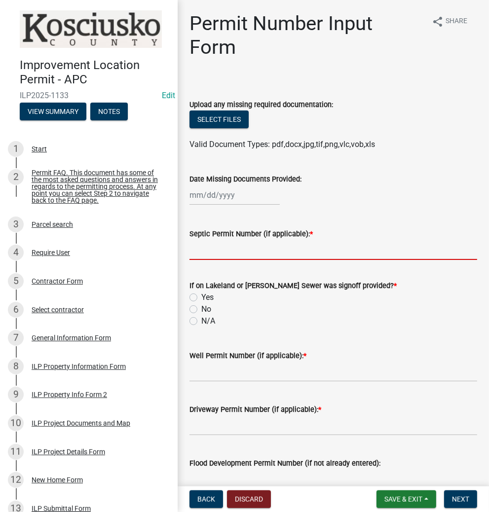
click at [237, 247] on input "Septic Permit Number (if applicable): *" at bounding box center [334, 250] width 288 height 20
type input "21277"
click at [201, 319] on label "N/A" at bounding box center [208, 321] width 14 height 12
click at [201, 319] on input "N/A" at bounding box center [204, 318] width 6 height 6
radio input "true"
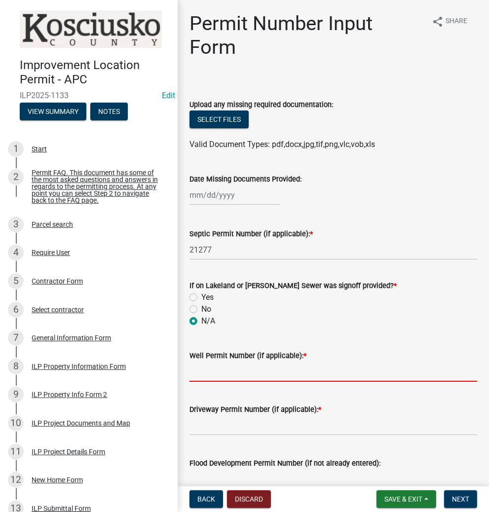
click at [213, 379] on input "Well Permit Number (if applicable): *" at bounding box center [334, 372] width 288 height 20
type input "16714"
click at [260, 431] on input "Driveway Permit Number (if applicable): *" at bounding box center [334, 426] width 288 height 20
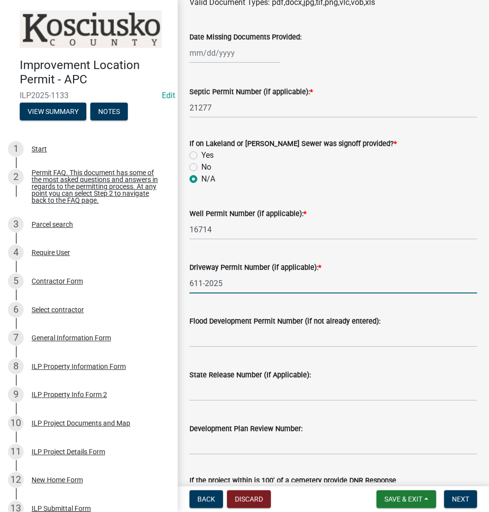
scroll to position [158, 0]
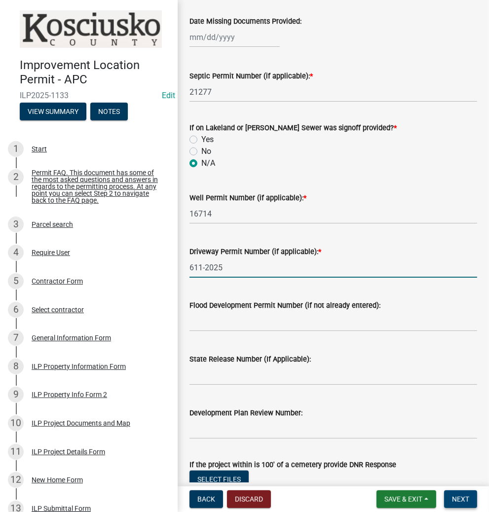
type input "611-2025"
click at [466, 501] on span "Next" at bounding box center [460, 500] width 17 height 8
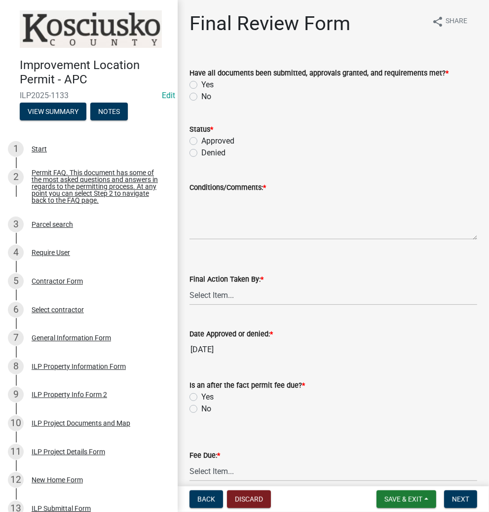
click at [201, 87] on label "Yes" at bounding box center [207, 85] width 12 height 12
click at [201, 85] on input "Yes" at bounding box center [204, 82] width 6 height 6
radio input "true"
click at [201, 140] on label "Approved" at bounding box center [217, 141] width 33 height 12
click at [201, 140] on input "Approved" at bounding box center [204, 138] width 6 height 6
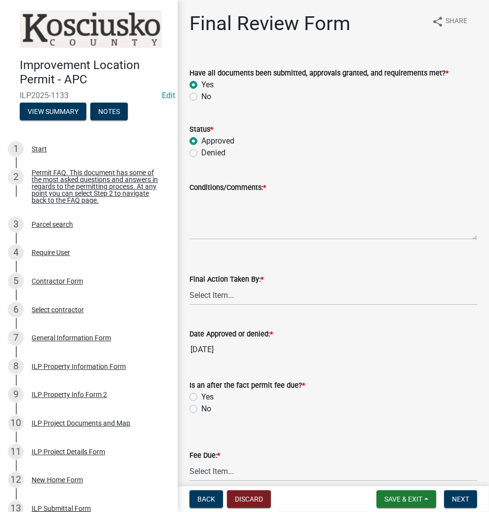
radio input "true"
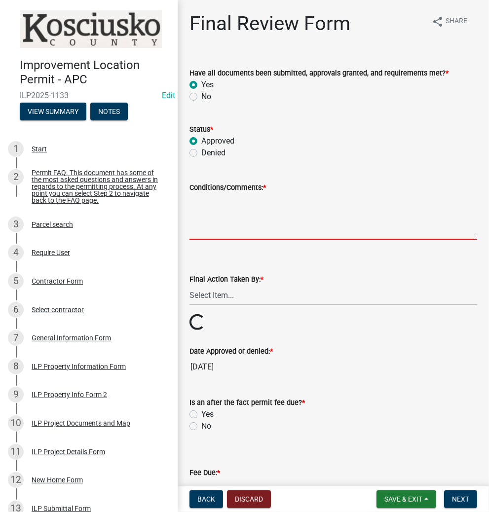
click at [245, 215] on textarea "Conditions/Comments: *" at bounding box center [334, 217] width 288 height 46
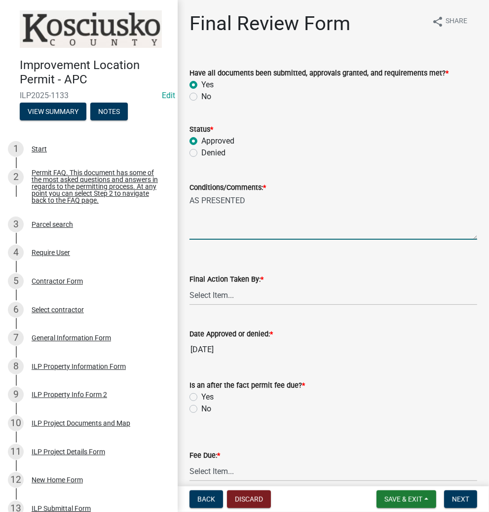
type textarea "AS PRESENTED"
click at [255, 290] on select "Select Item... MMS LT AT CS [PERSON_NAME]" at bounding box center [334, 295] width 288 height 20
click at [190, 285] on select "Select Item... MMS LT AT CS [PERSON_NAME]" at bounding box center [334, 295] width 288 height 20
select select "d95389f4-ab5a-4603-9826-29cf73316391"
click at [201, 409] on label "No" at bounding box center [206, 409] width 10 height 12
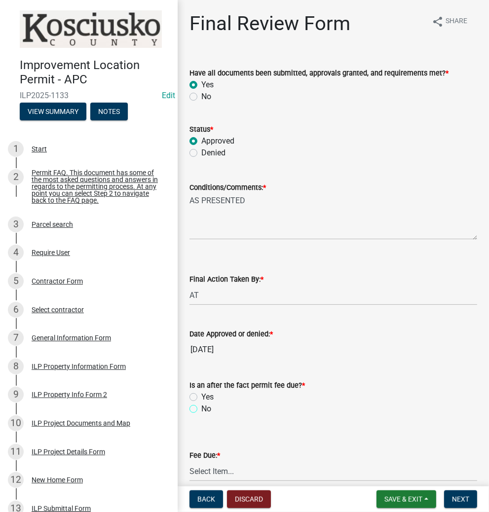
click at [201, 409] on input "No" at bounding box center [204, 406] width 6 height 6
radio input "true"
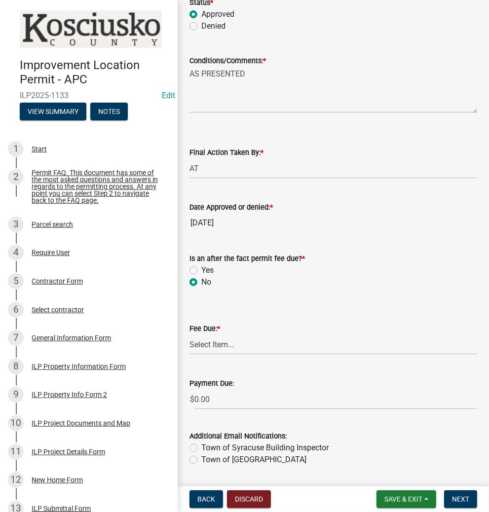
scroll to position [157, 0]
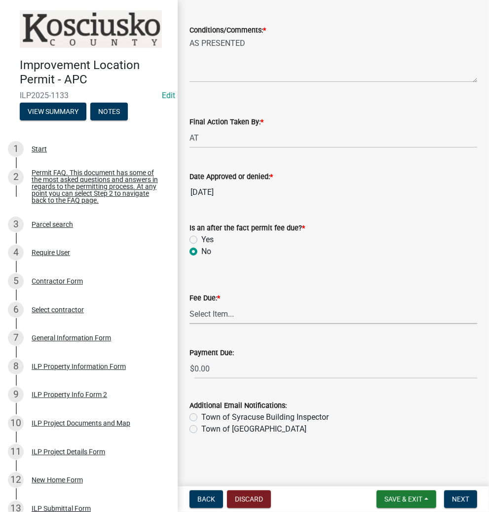
click at [241, 319] on select "Select Item... N/A $10.00 $25.00 $125.00 $250 $500 $500 + $10.00 for every 10 s…" at bounding box center [334, 314] width 288 height 20
click at [190, 324] on select "Select Item... N/A $10.00 $25.00 $125.00 $250 $500 $500 + $10.00 for every 10 s…" at bounding box center [334, 314] width 288 height 20
select select "71256567-8c52-414d-b434-ae6b266e1a0e"
click at [459, 497] on span "Next" at bounding box center [460, 500] width 17 height 8
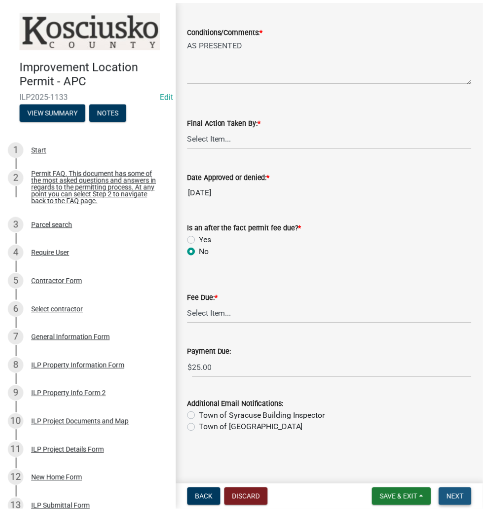
scroll to position [0, 0]
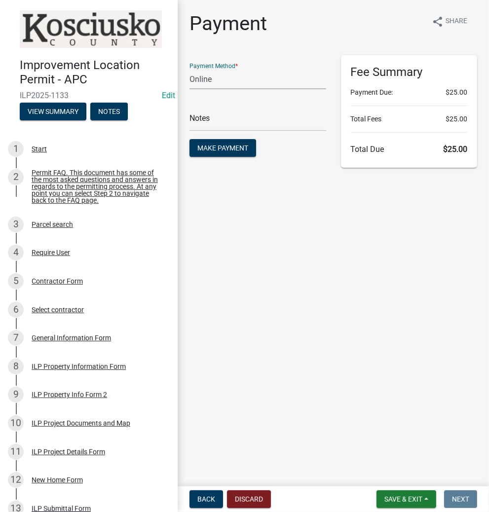
click at [242, 78] on select "Credit Card POS Check Cash Online" at bounding box center [258, 79] width 137 height 20
select select "1: 0"
click at [190, 69] on select "Credit Card POS Check Cash Online" at bounding box center [258, 79] width 137 height 20
click at [230, 115] on input "text" at bounding box center [258, 121] width 137 height 20
type input "2330"
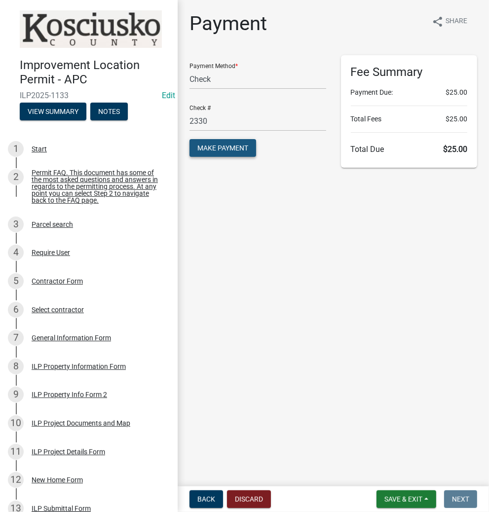
click at [220, 148] on span "Make Payment" at bounding box center [222, 148] width 51 height 8
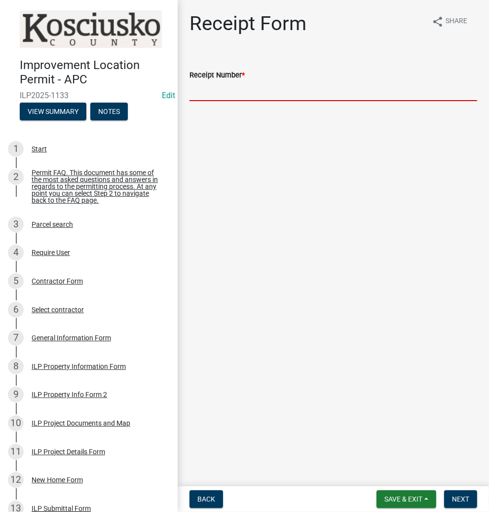
click at [254, 93] on input "Receipt Number *" at bounding box center [334, 91] width 288 height 20
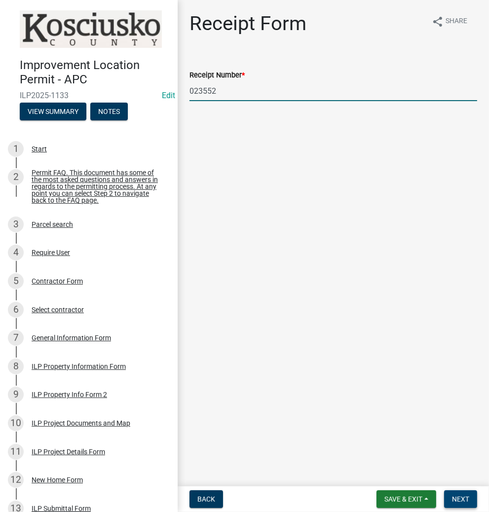
type input "023552"
click at [461, 501] on span "Next" at bounding box center [460, 500] width 17 height 8
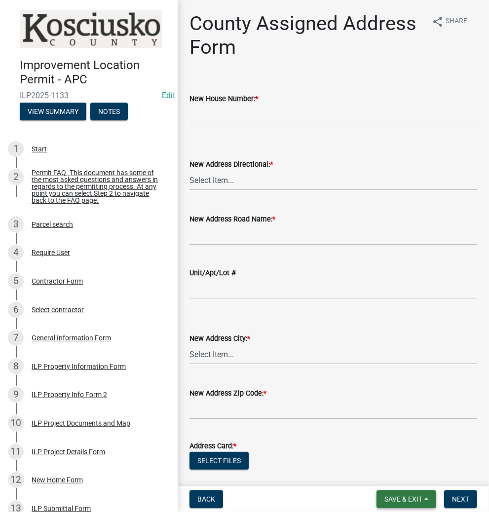
click at [404, 500] on span "Save & Exit" at bounding box center [404, 500] width 38 height 8
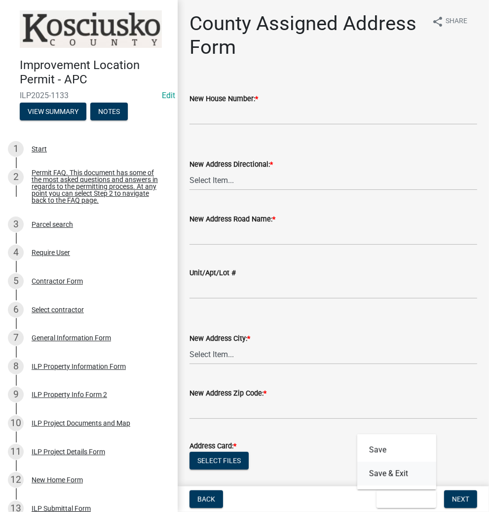
click at [383, 474] on button "Save & Exit" at bounding box center [396, 474] width 79 height 24
